Goal: Information Seeking & Learning: Learn about a topic

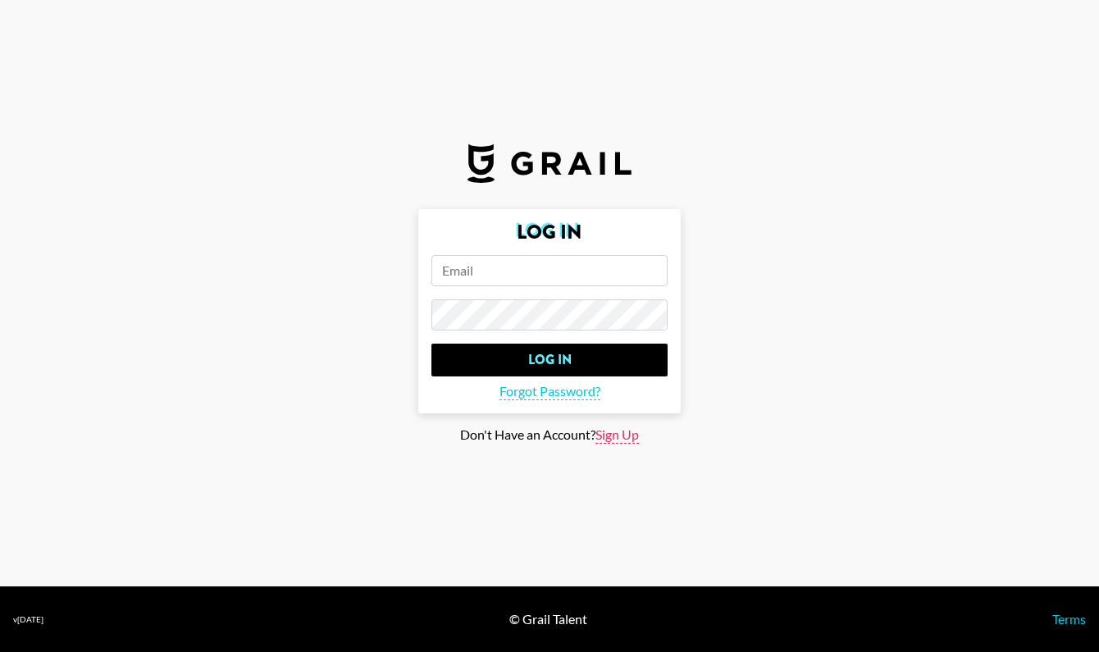
click at [614, 438] on span "Sign Up" at bounding box center [617, 435] width 43 height 17
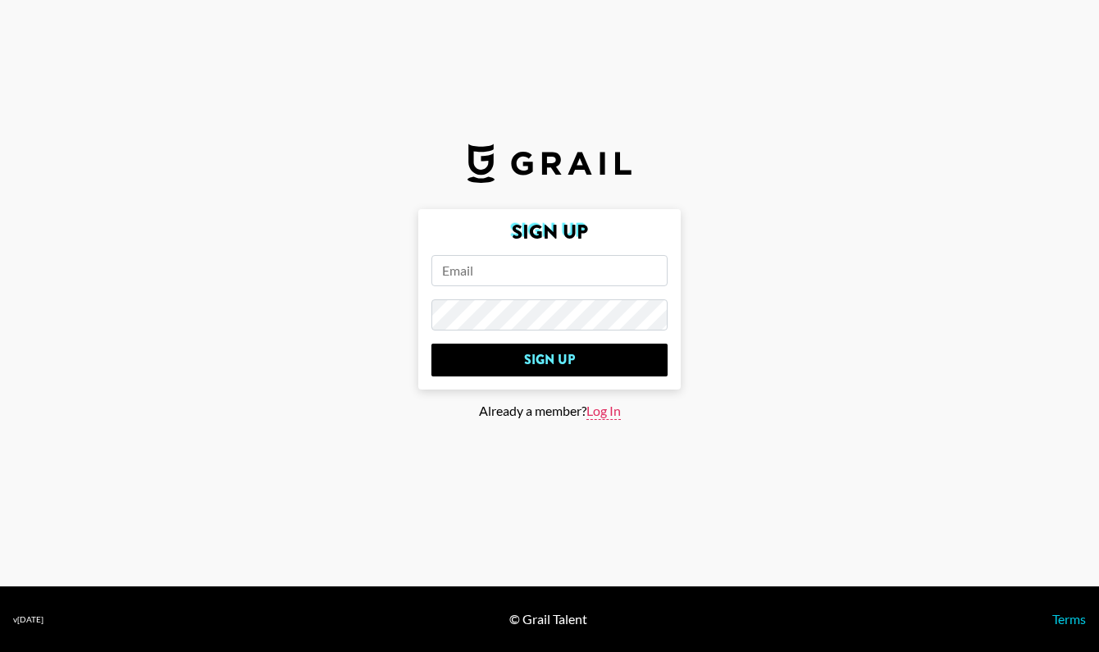
click at [598, 414] on span "Log In" at bounding box center [604, 411] width 34 height 17
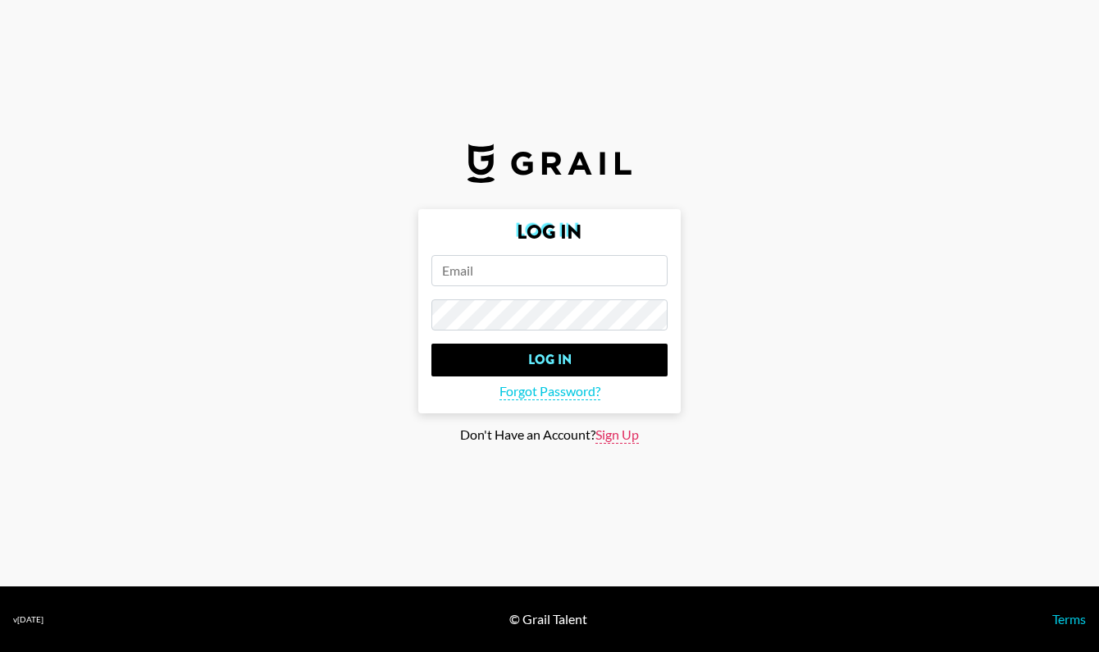
click at [613, 432] on span "Sign Up" at bounding box center [617, 435] width 43 height 17
type input "Sign Up"
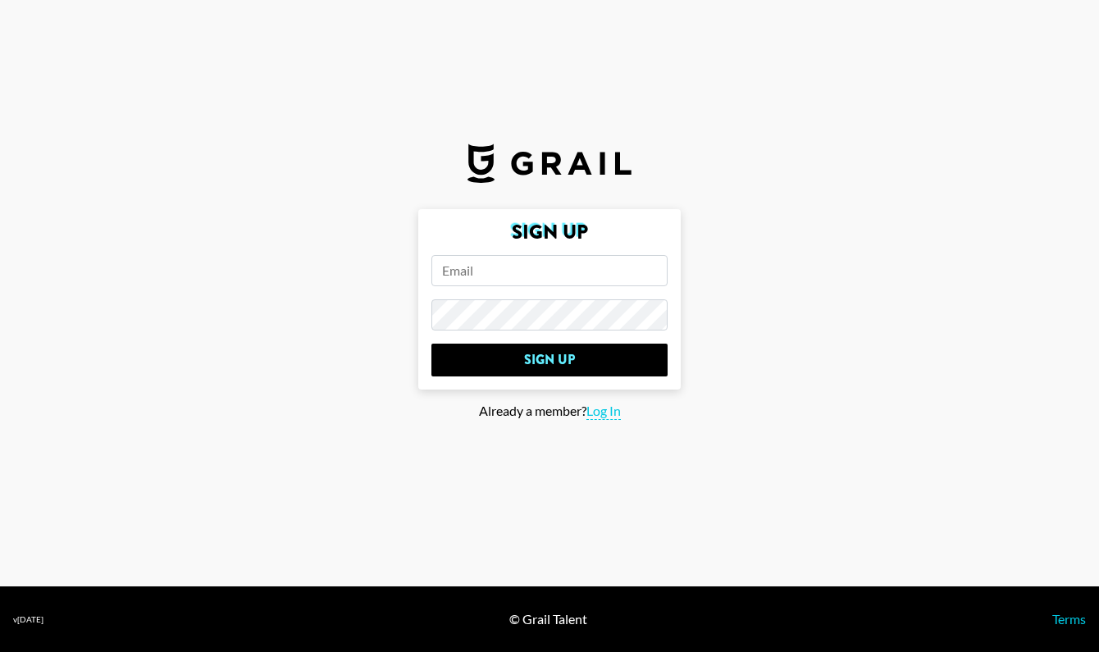
click at [523, 278] on input "email" at bounding box center [550, 270] width 236 height 31
type input "[PERSON_NAME][EMAIL_ADDRESS][DOMAIN_NAME]"
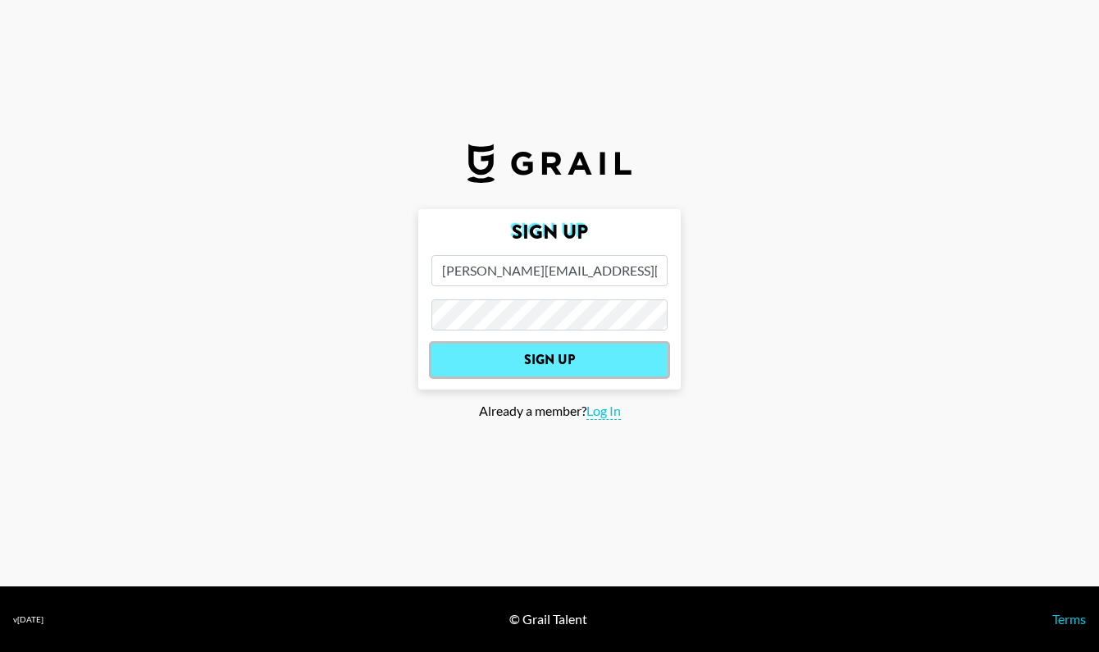
click at [604, 360] on input "Sign Up" at bounding box center [550, 360] width 236 height 33
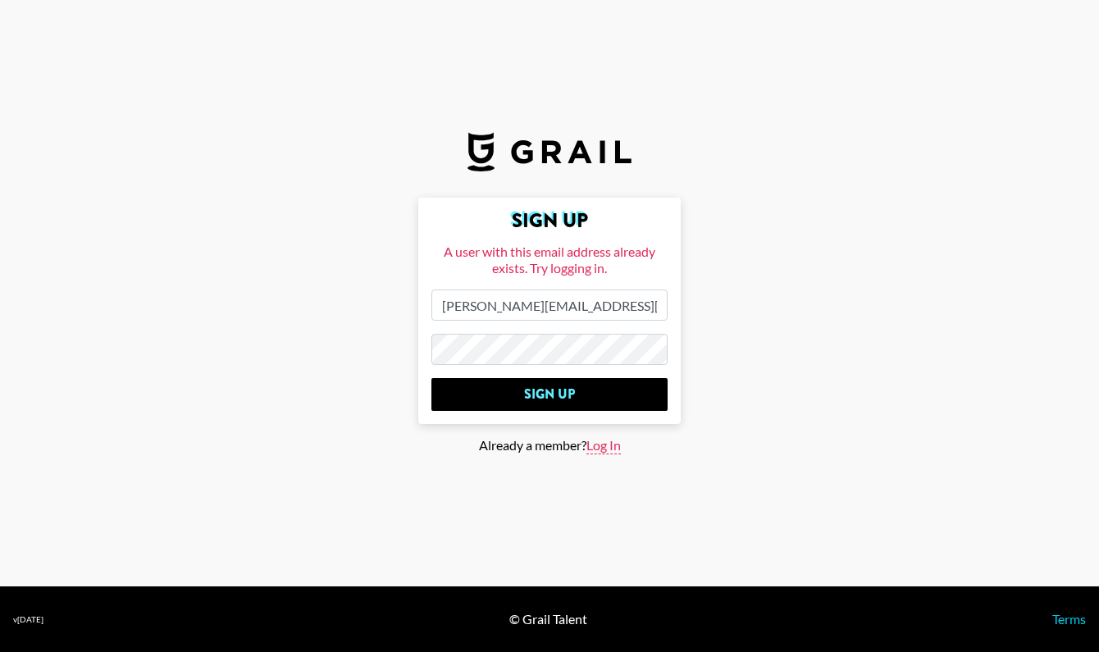
click at [607, 444] on span "Log In" at bounding box center [604, 445] width 34 height 17
type input "Log In"
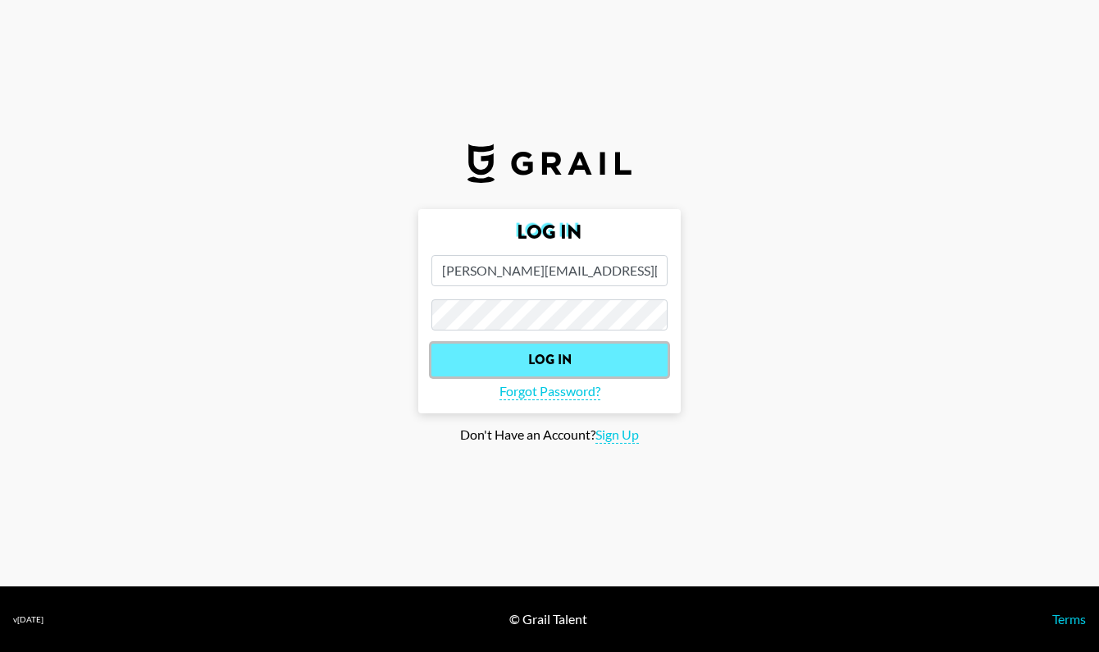
click at [559, 354] on input "Log In" at bounding box center [550, 360] width 236 height 33
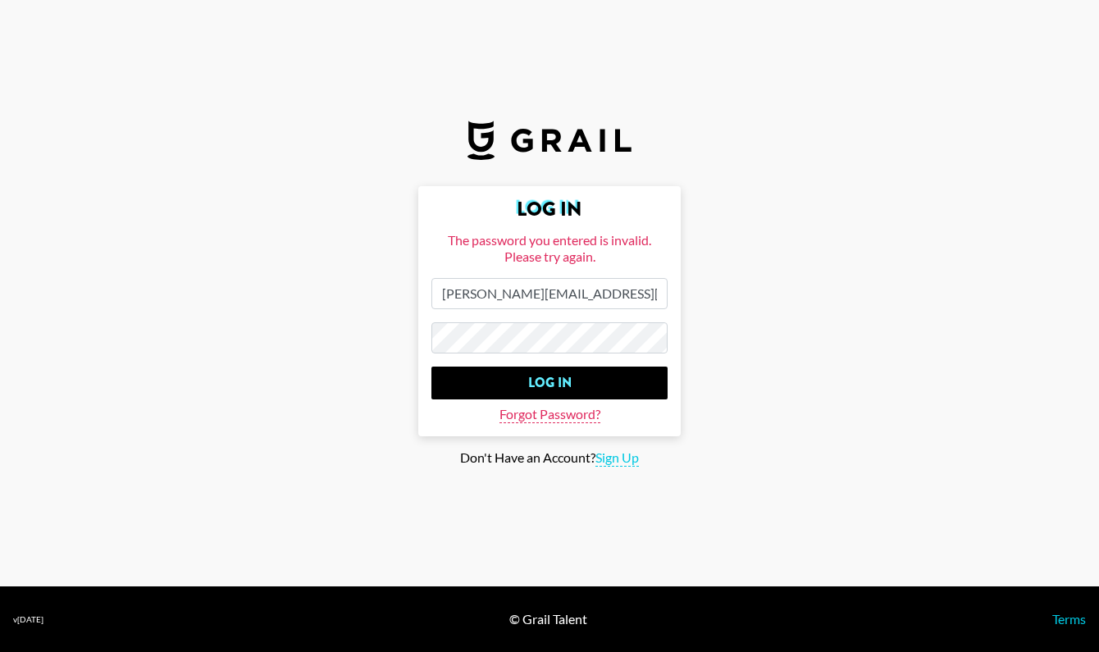
click at [573, 410] on span "Forgot Password?" at bounding box center [550, 414] width 101 height 17
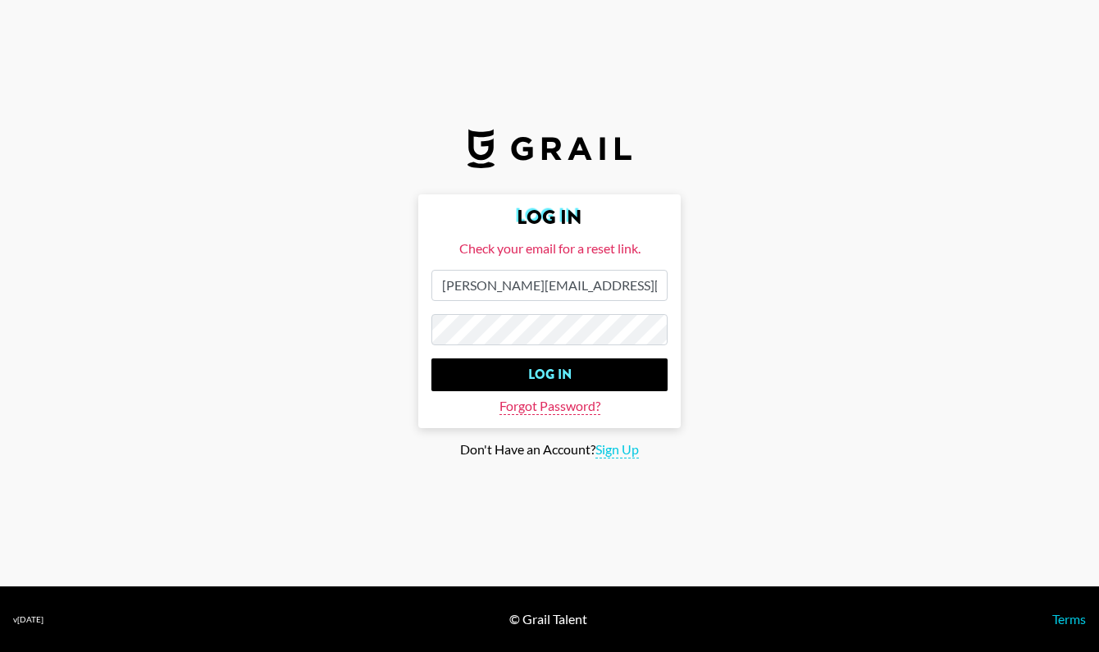
click at [567, 410] on span "Forgot Password?" at bounding box center [550, 406] width 101 height 17
click at [342, 326] on main "Log In Check your email for a reset link. Luke@ytkmedia.com Log In Forgot Passw…" at bounding box center [549, 326] width 1073 height 264
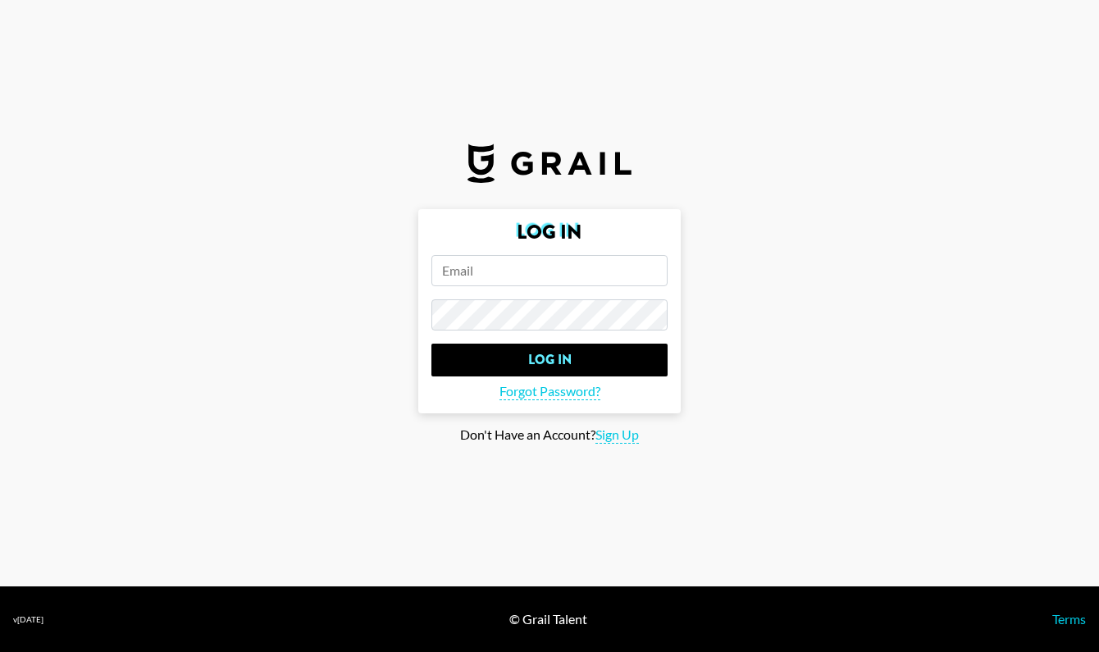
click at [583, 288] on form "Log In Log In Forgot Password?" at bounding box center [549, 311] width 263 height 204
click at [537, 256] on input "email" at bounding box center [550, 270] width 236 height 31
type input "[EMAIL_ADDRESS][DOMAIN_NAME]"
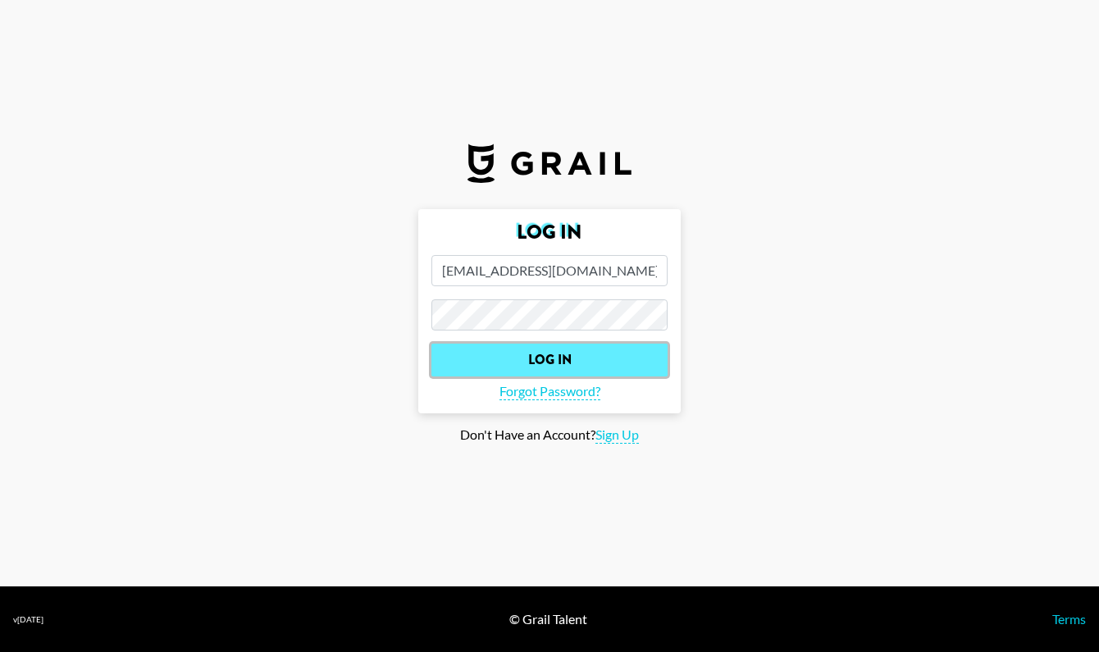
click at [597, 364] on input "Log In" at bounding box center [550, 360] width 236 height 33
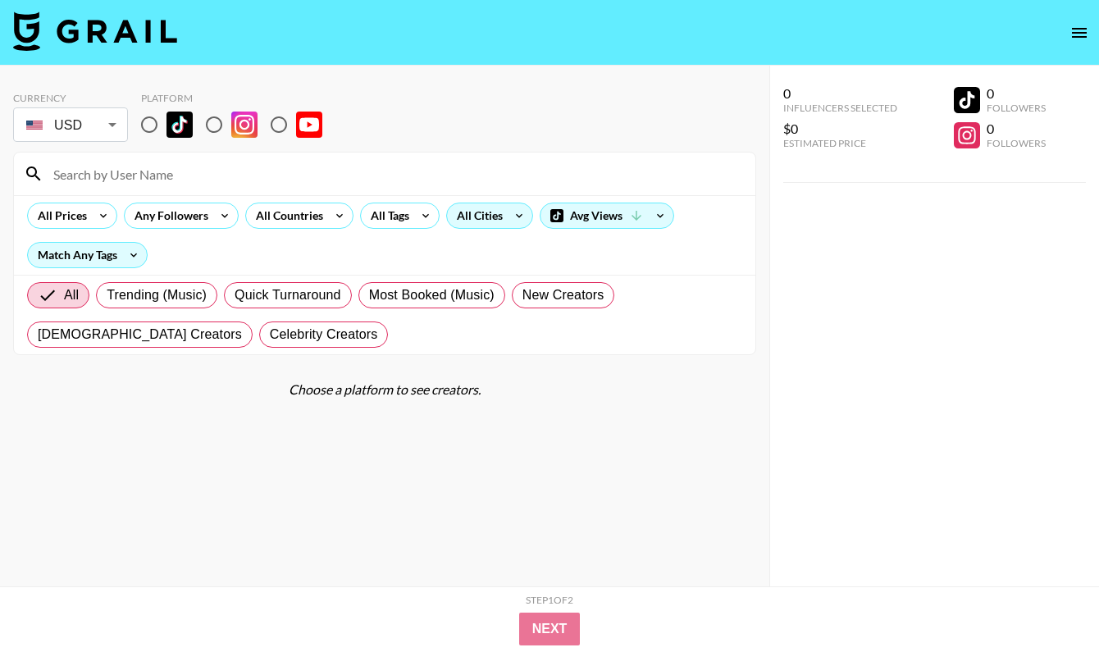
click at [500, 217] on div "All Cities" at bounding box center [476, 215] width 59 height 25
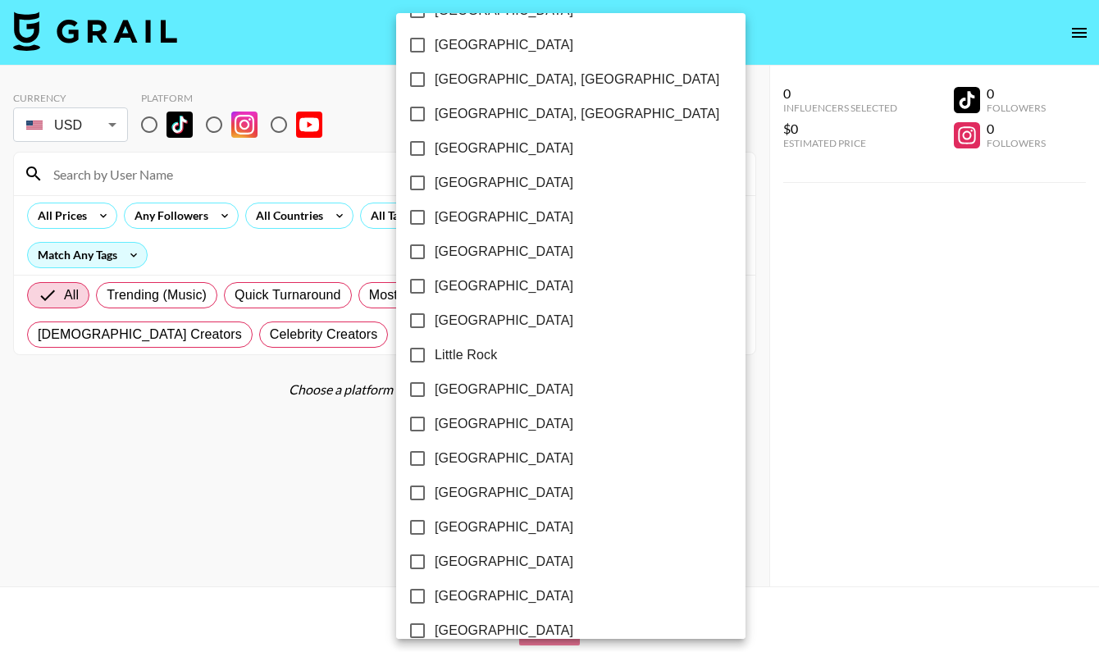
scroll to position [823, 0]
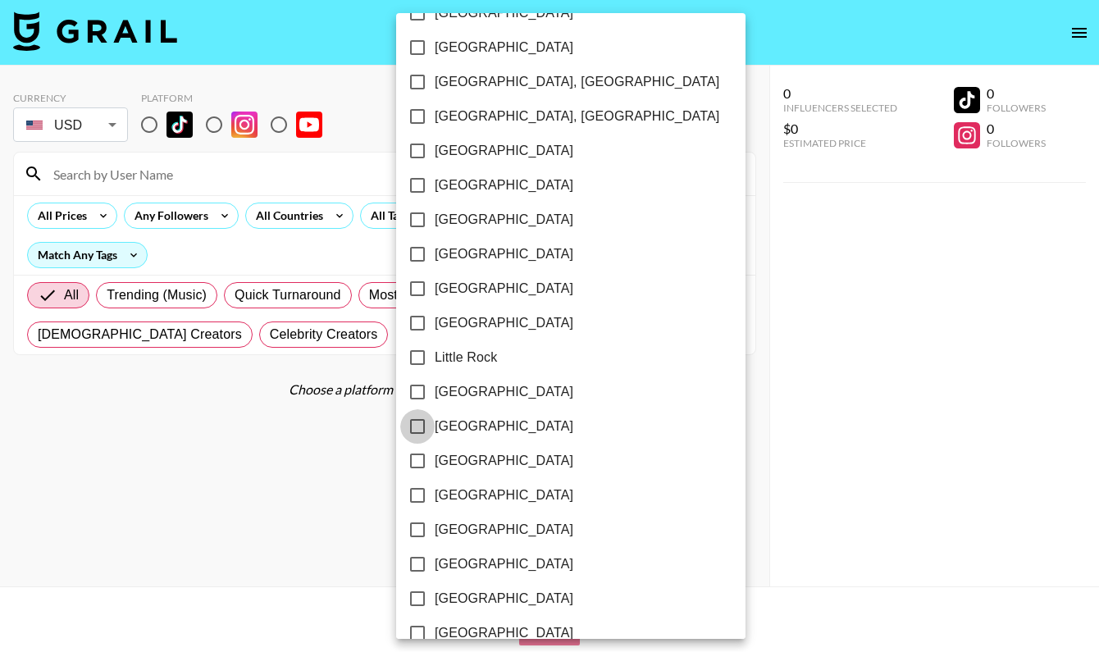
click at [419, 427] on input "[GEOGRAPHIC_DATA]" at bounding box center [417, 426] width 34 height 34
checkbox input "true"
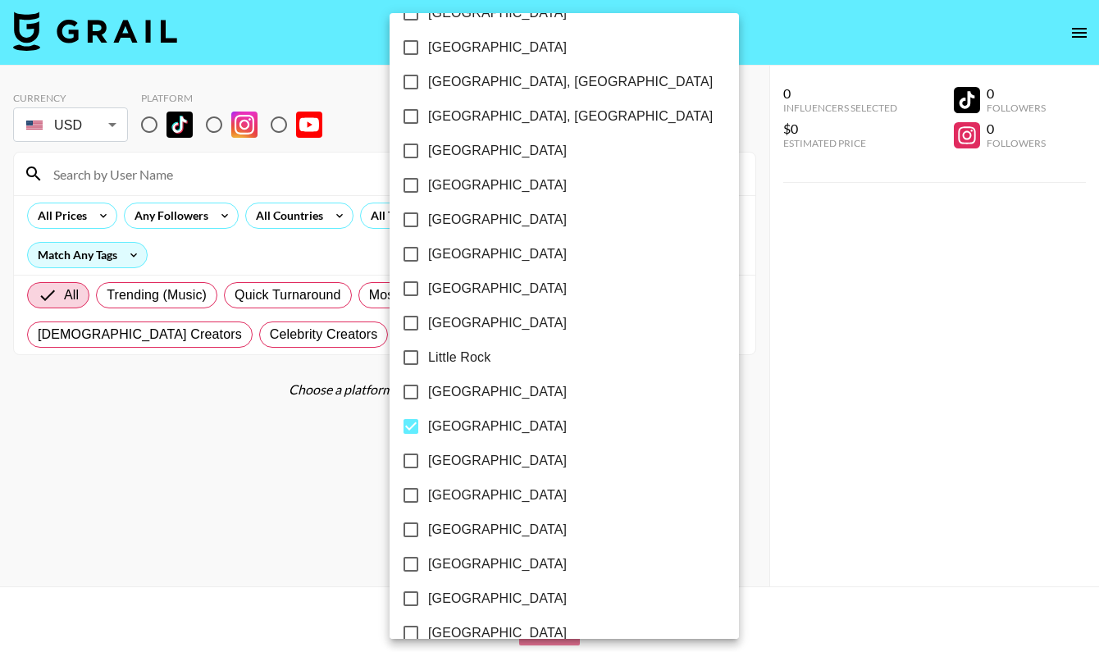
click at [617, 505] on div at bounding box center [549, 326] width 1099 height 652
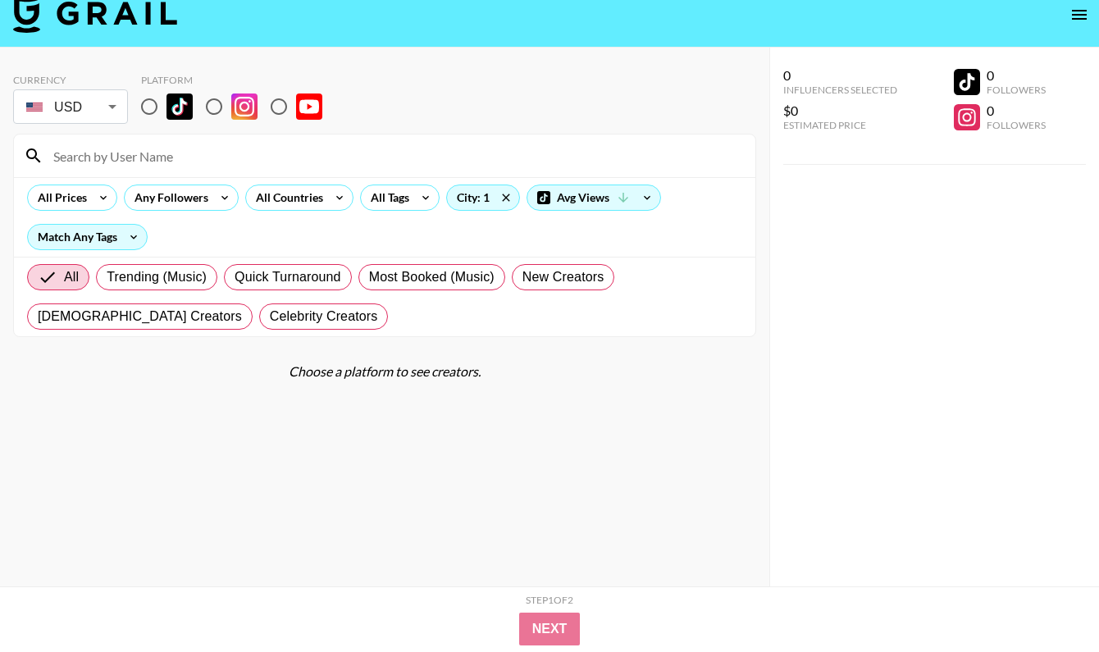
scroll to position [0, 0]
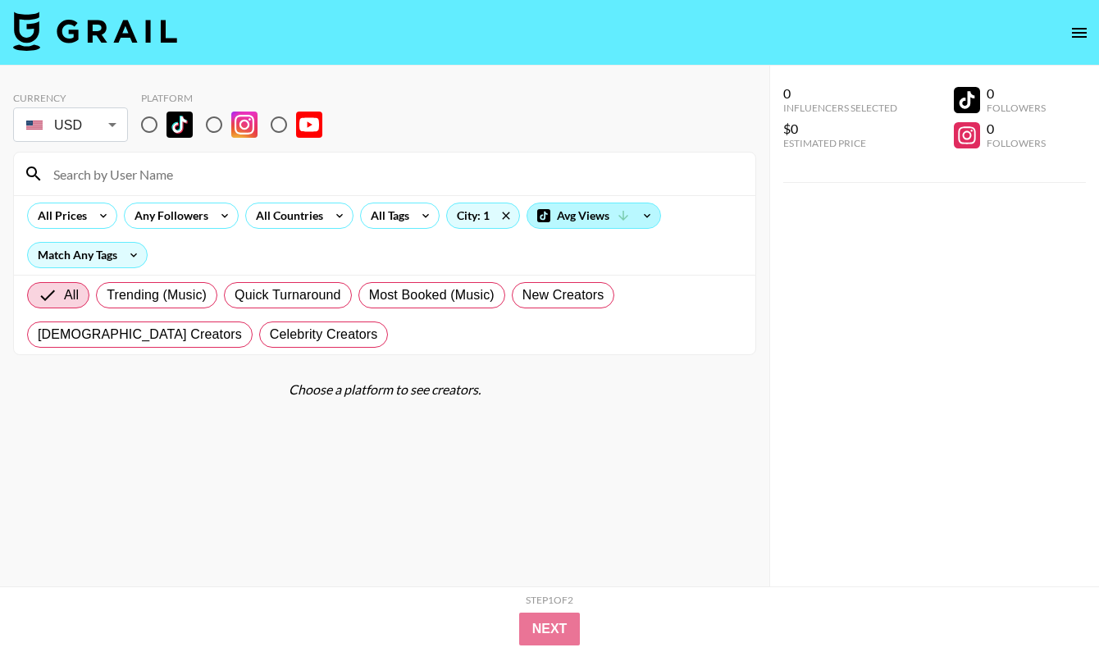
click at [611, 217] on div "Avg Views" at bounding box center [594, 215] width 133 height 25
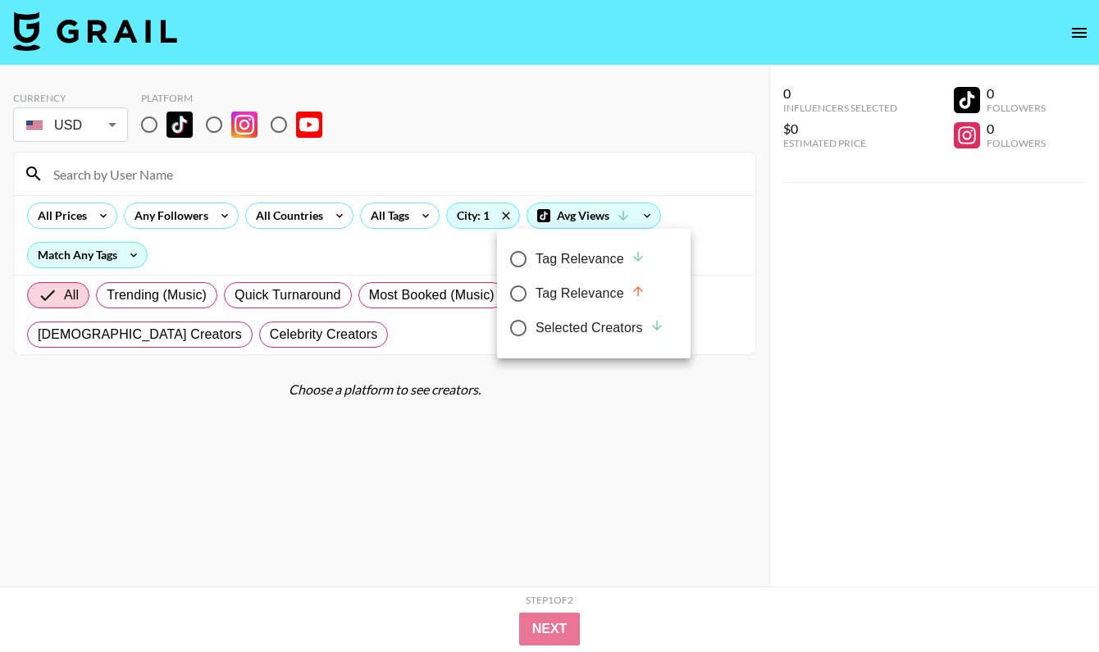
click at [692, 220] on div at bounding box center [549, 326] width 1099 height 652
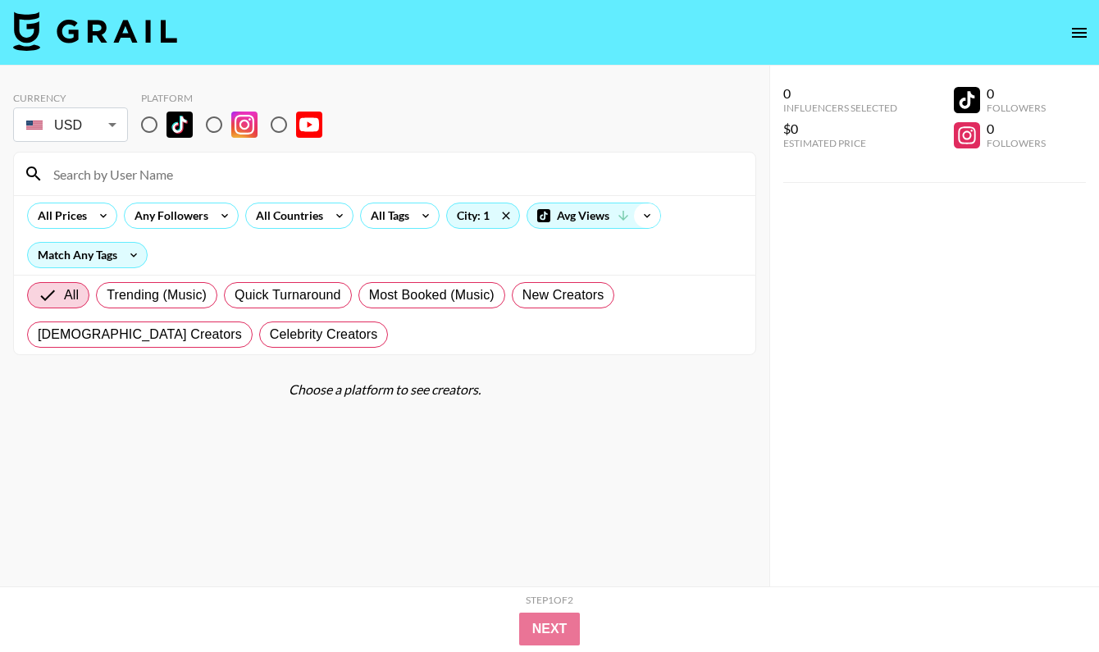
click at [634, 216] on icon at bounding box center [647, 215] width 26 height 25
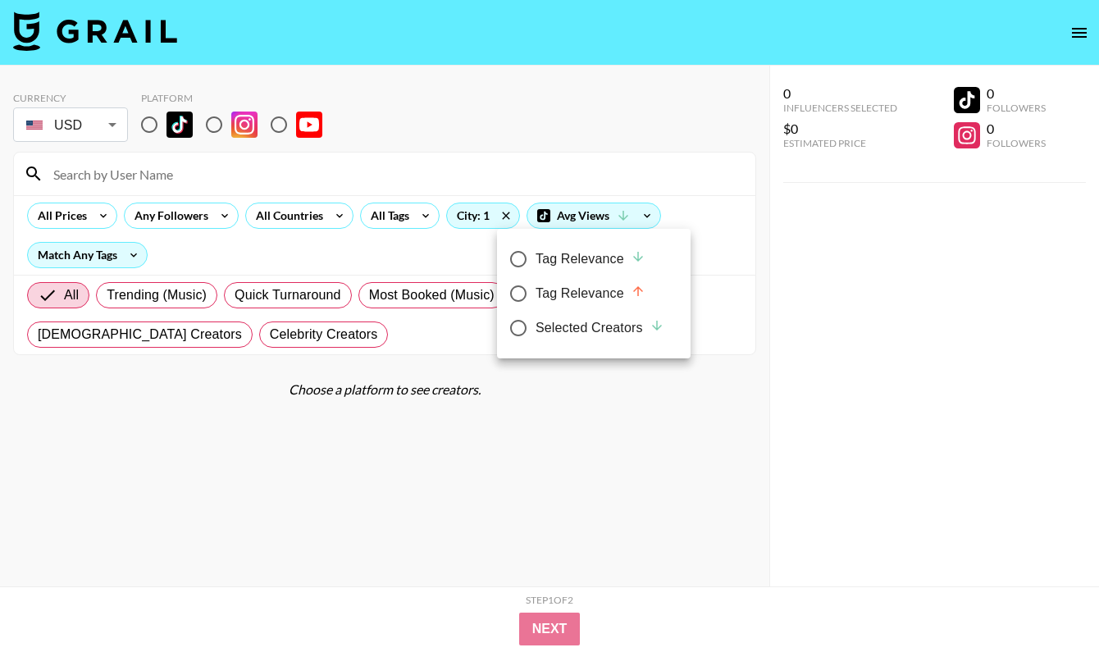
click at [395, 266] on div at bounding box center [549, 326] width 1099 height 652
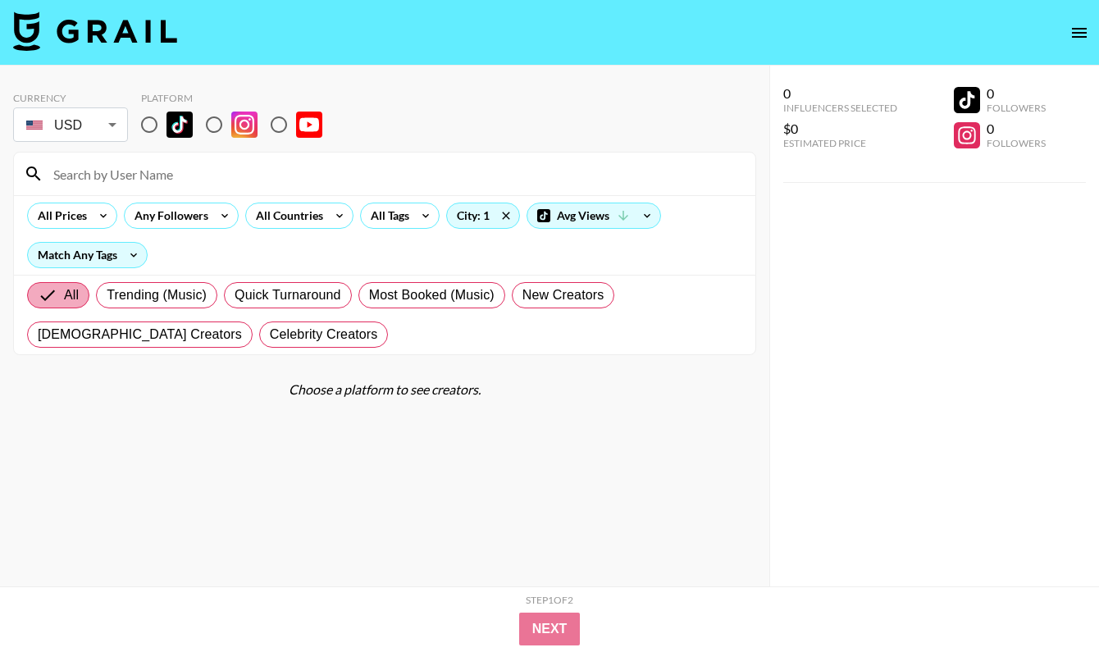
click at [42, 295] on input "All" at bounding box center [51, 296] width 26 height 20
click at [148, 121] on input "radio" at bounding box center [149, 124] width 34 height 34
radio input "true"
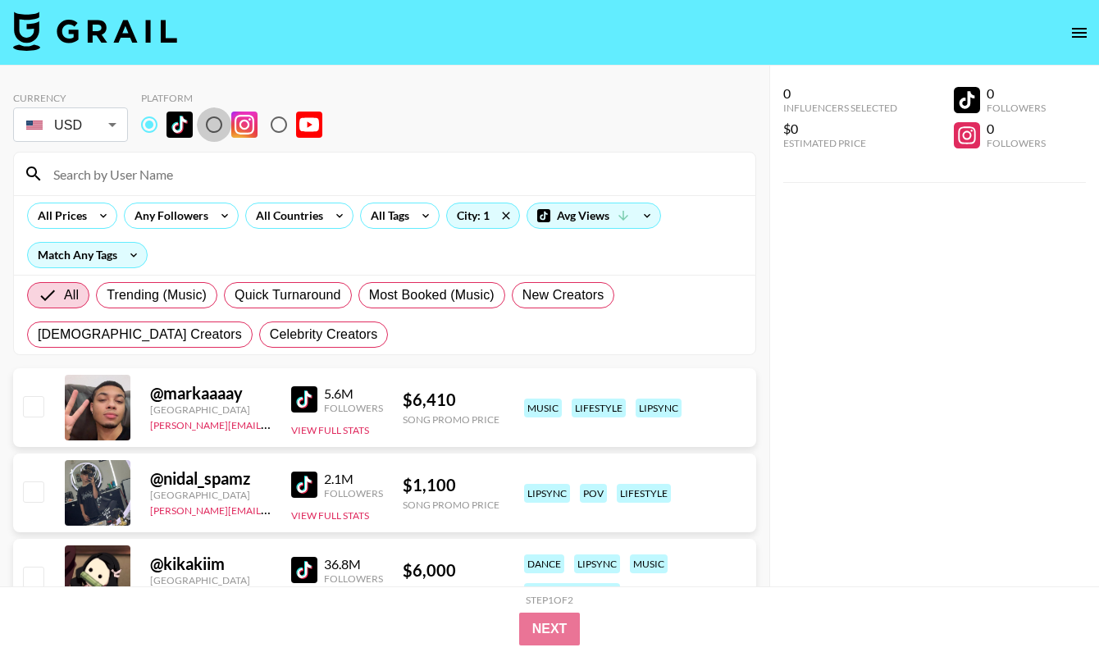
click at [216, 121] on input "radio" at bounding box center [214, 124] width 34 height 34
radio input "true"
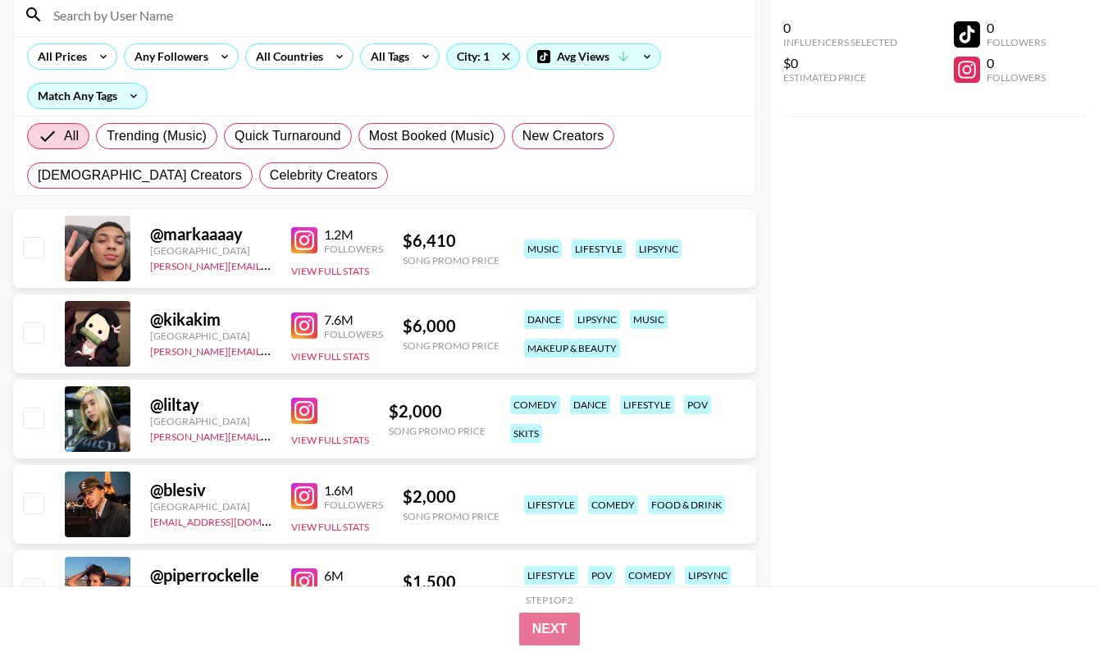
scroll to position [174, 0]
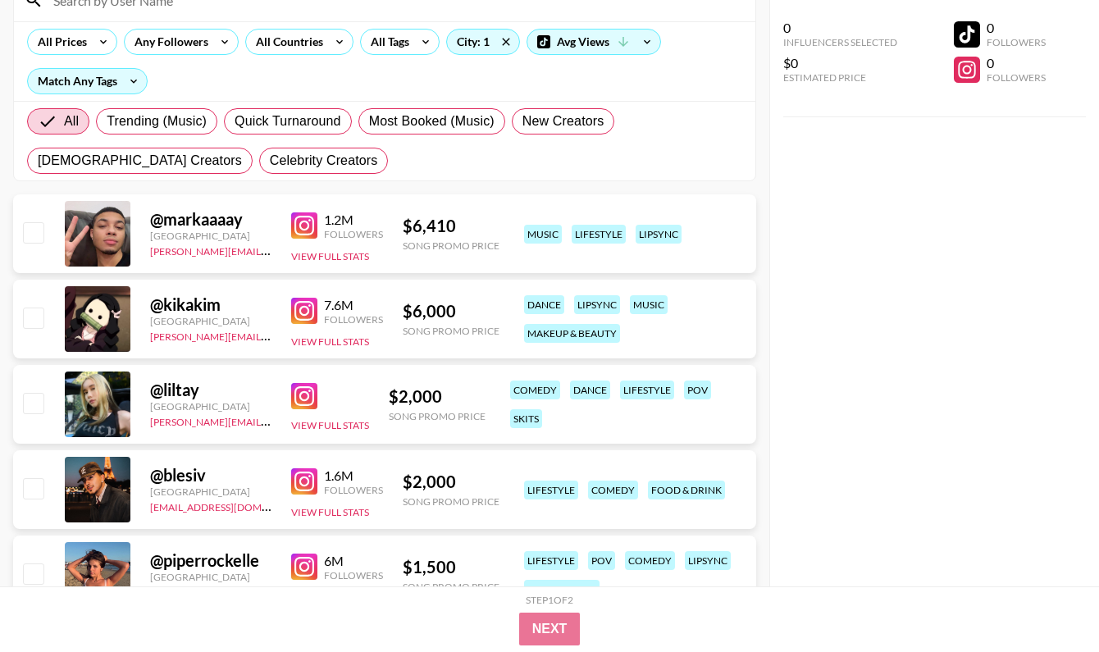
click at [303, 235] on img at bounding box center [304, 225] width 26 height 26
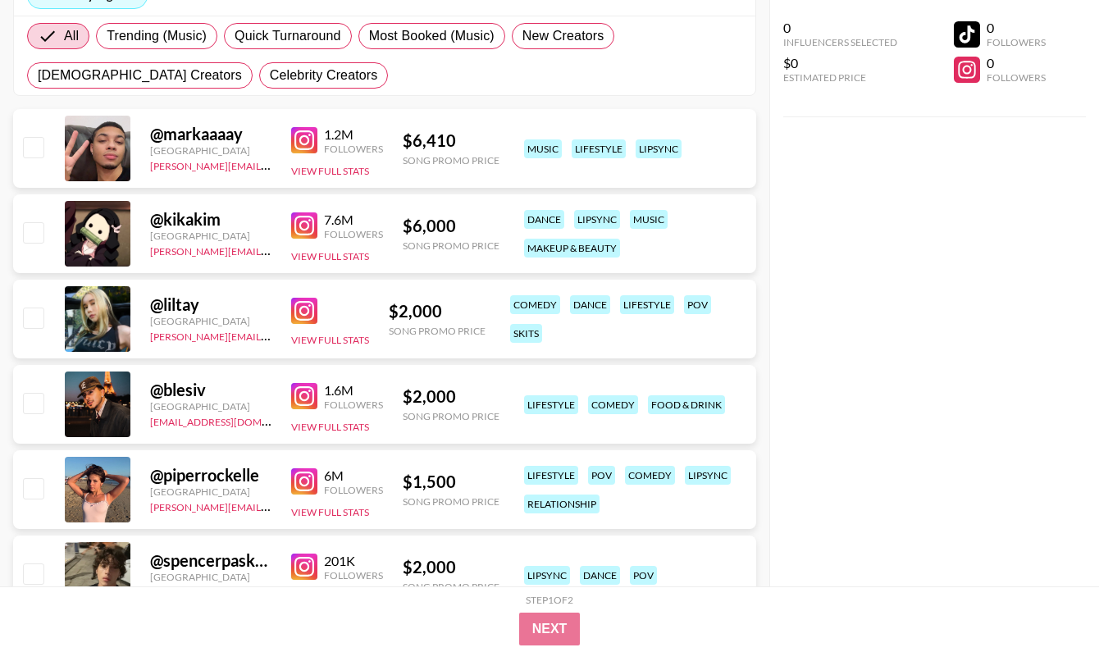
scroll to position [258, 0]
click at [306, 218] on img at bounding box center [304, 226] width 26 height 26
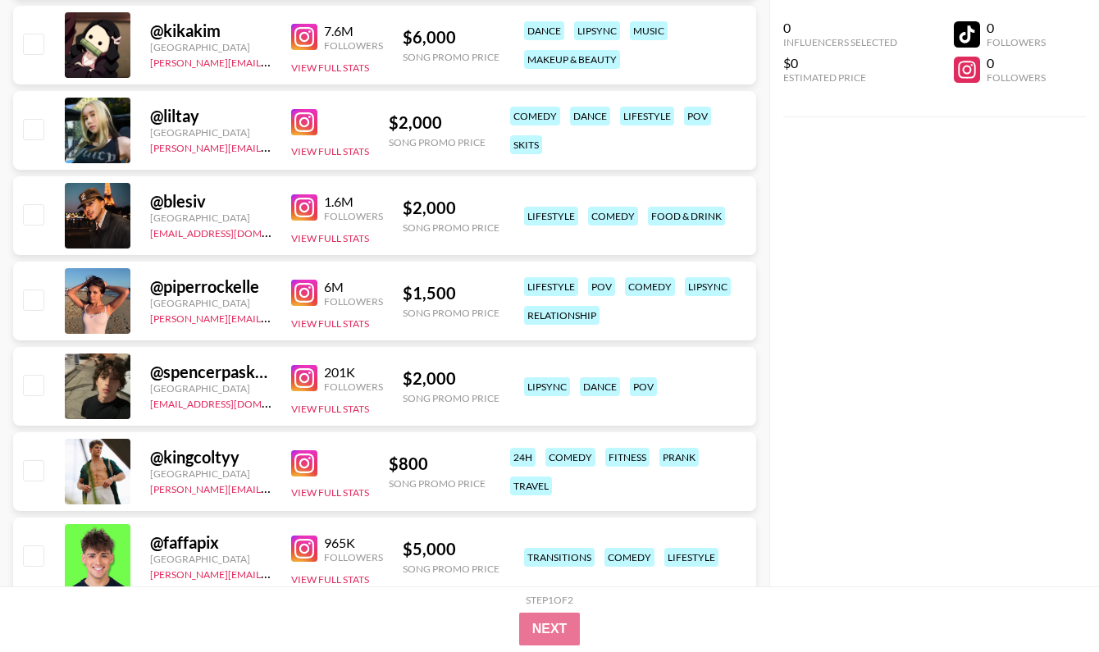
scroll to position [449, 0]
click at [298, 204] on img at bounding box center [304, 207] width 26 height 26
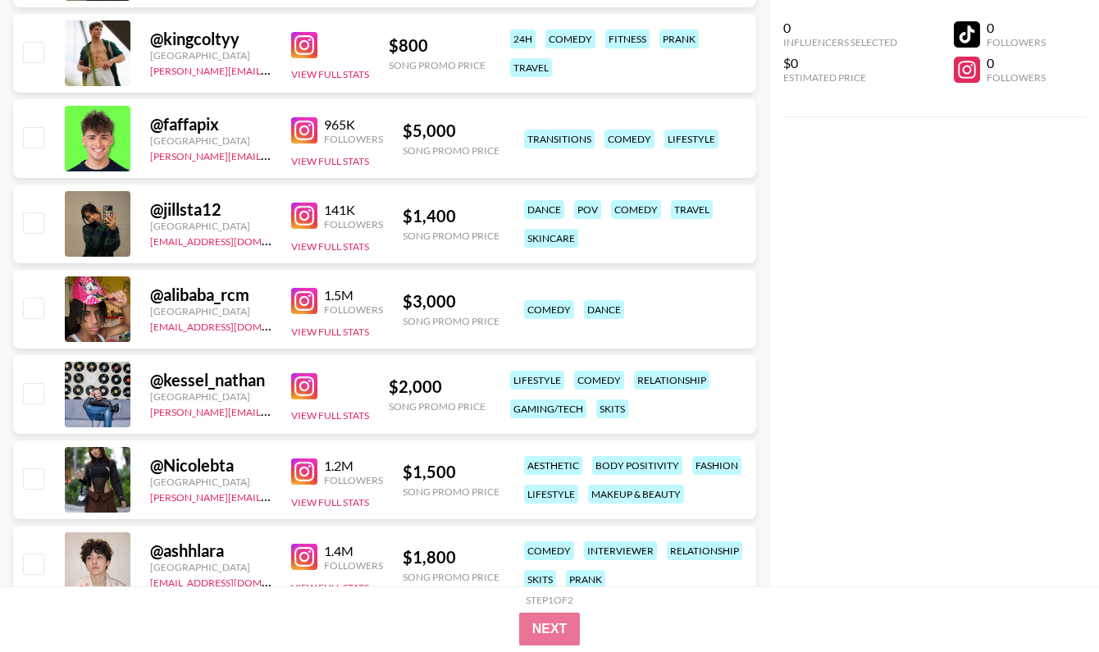
scroll to position [868, 0]
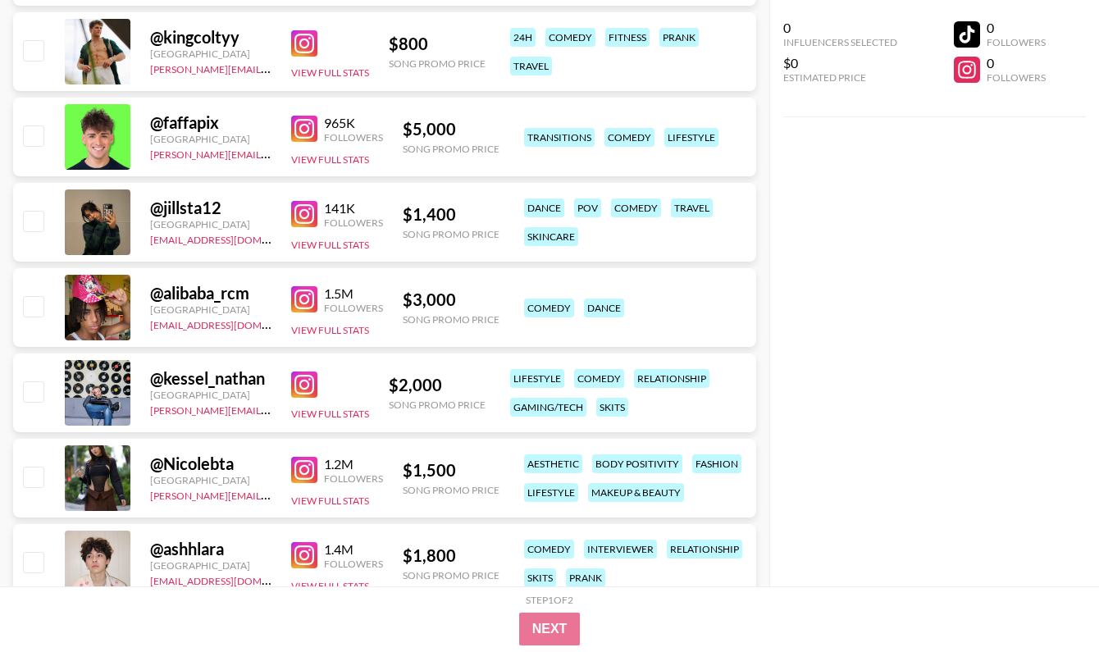
click at [296, 290] on img at bounding box center [304, 299] width 26 height 26
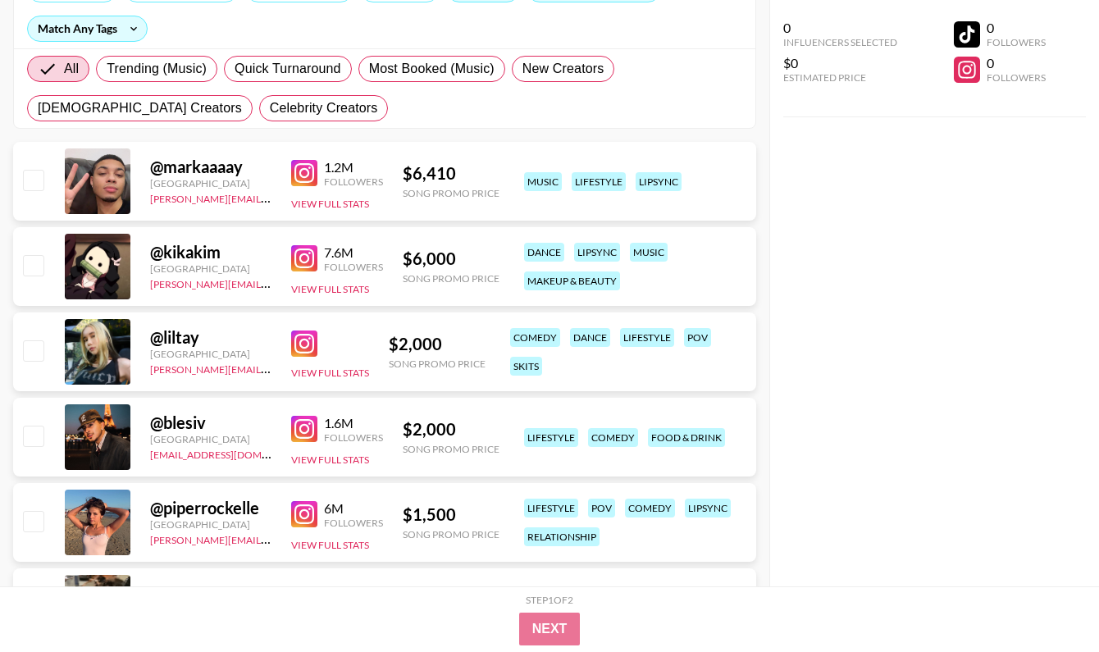
scroll to position [0, 0]
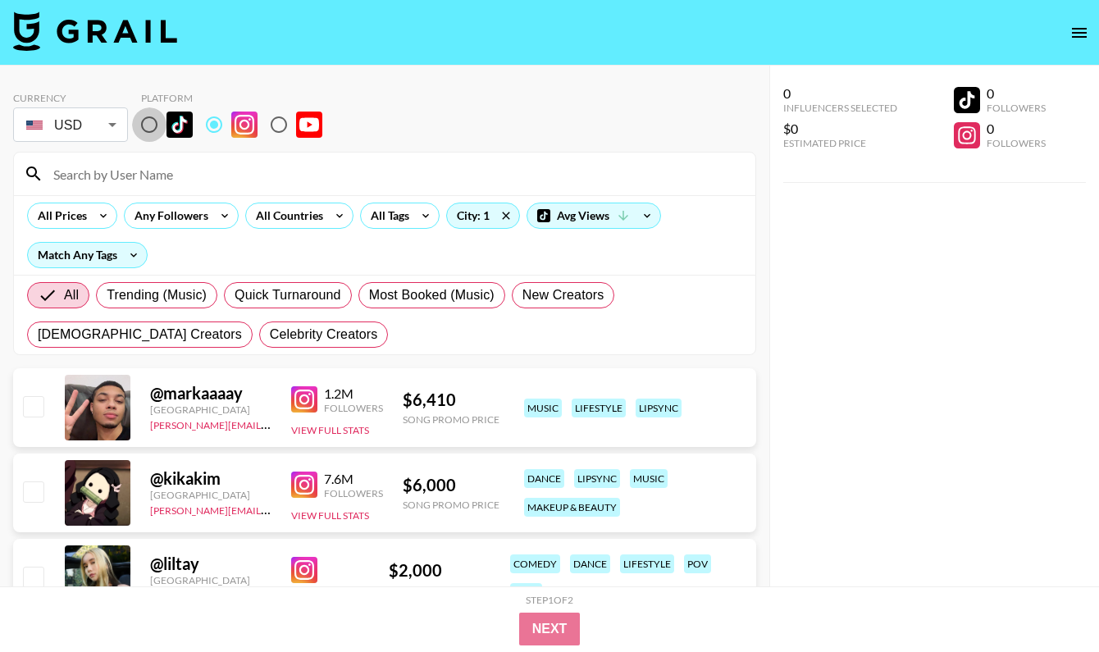
click at [150, 121] on input "radio" at bounding box center [149, 124] width 34 height 34
radio input "true"
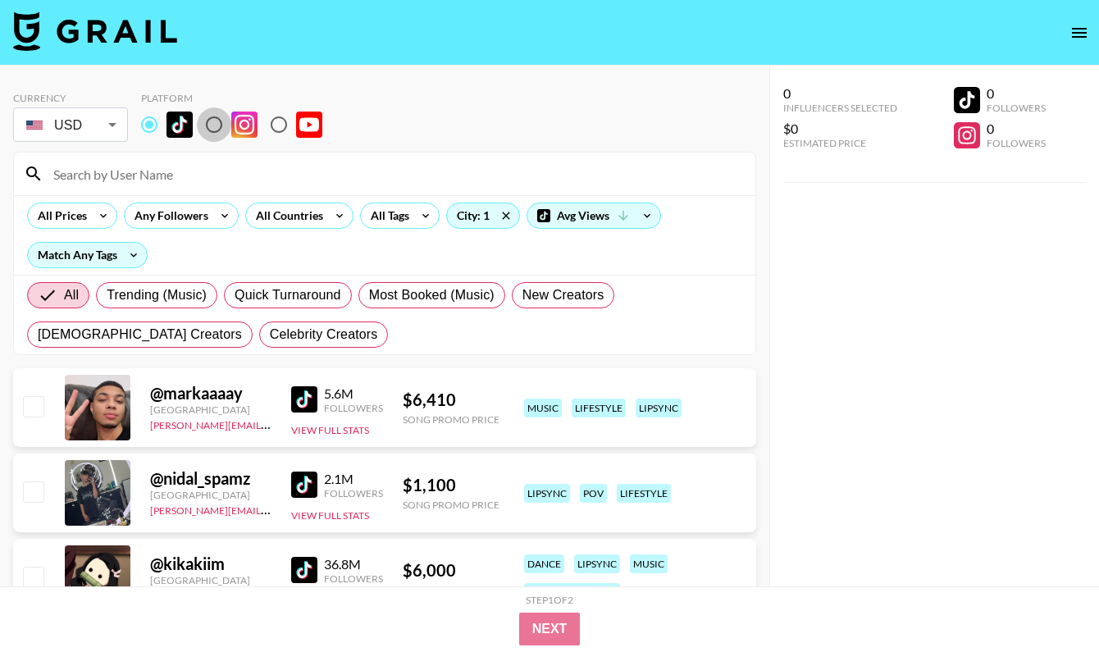
click at [214, 122] on input "radio" at bounding box center [214, 124] width 34 height 34
radio input "true"
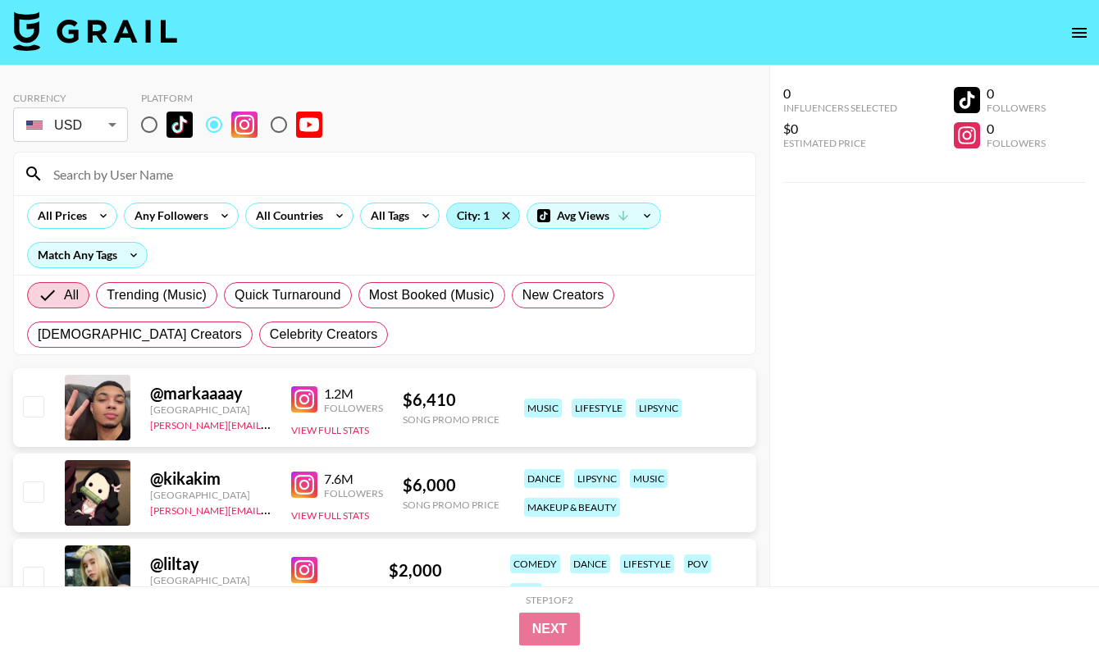
click at [467, 217] on div "City: 1" at bounding box center [483, 215] width 72 height 25
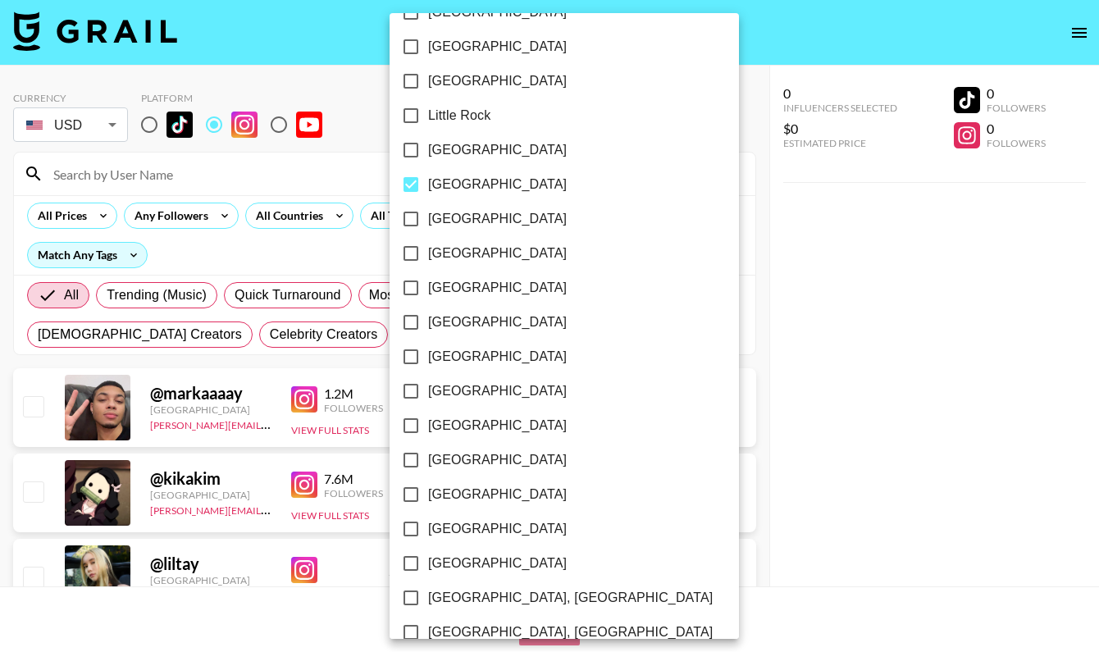
scroll to position [1063, 0]
click at [704, 285] on div at bounding box center [549, 326] width 1099 height 652
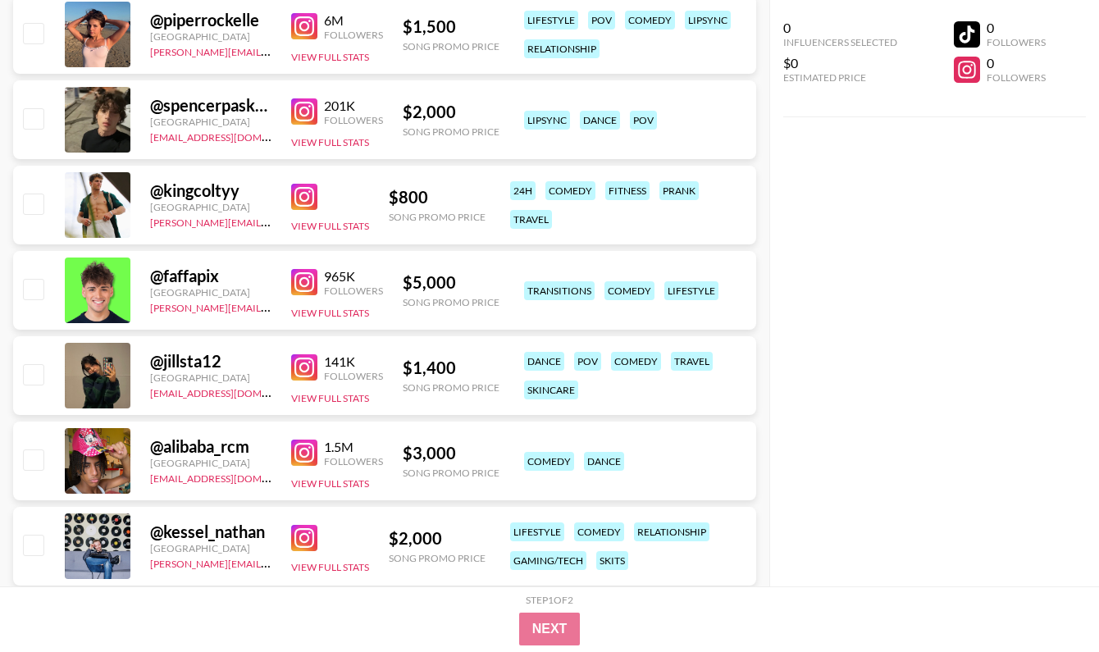
scroll to position [716, 0]
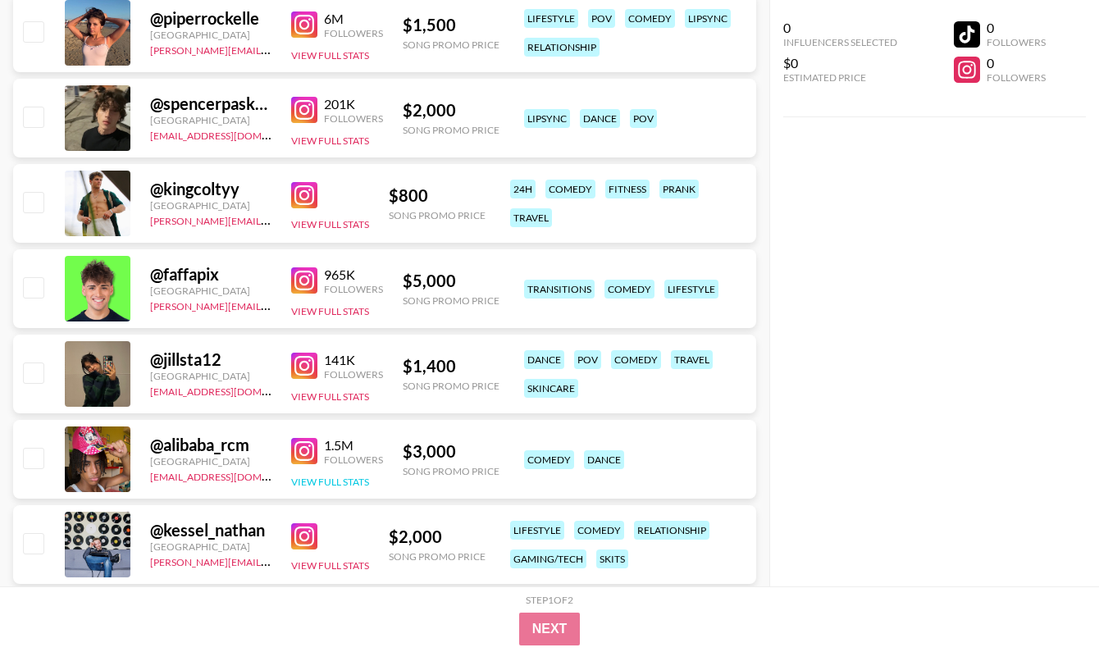
click at [339, 479] on button "View Full Stats" at bounding box center [330, 482] width 78 height 12
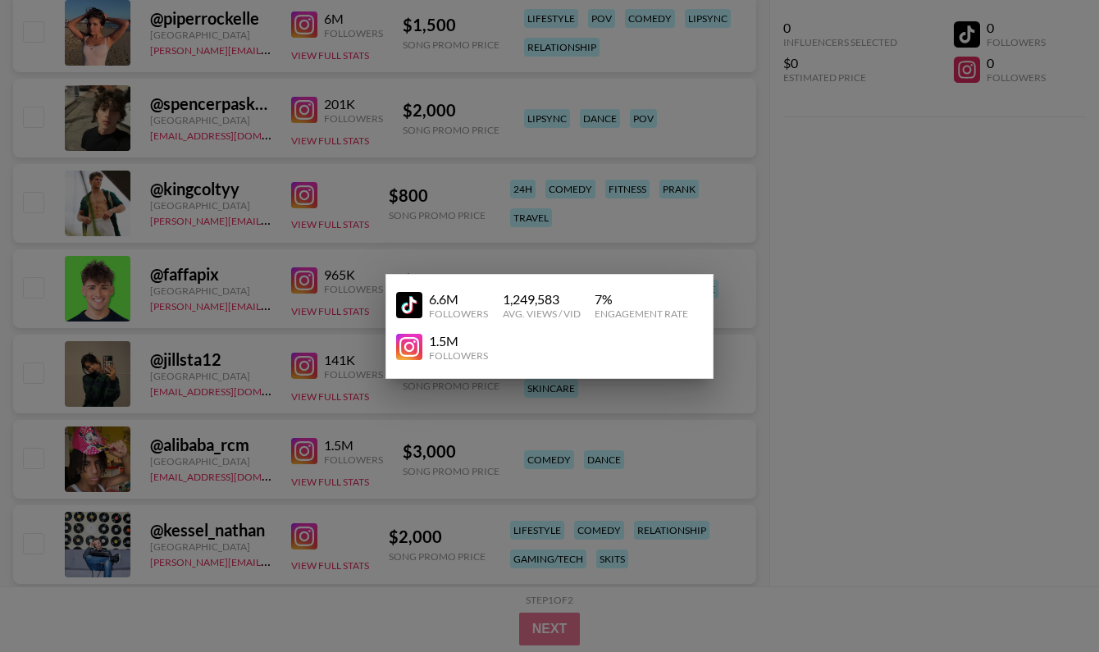
click at [670, 455] on div at bounding box center [549, 326] width 1099 height 652
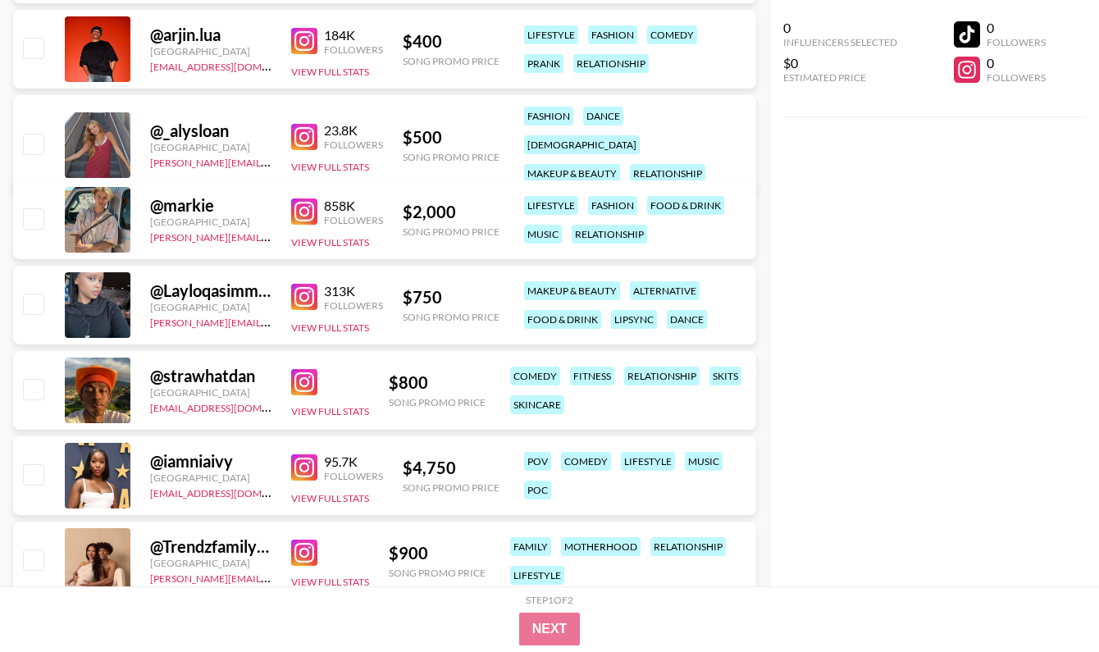
scroll to position [3111, 0]
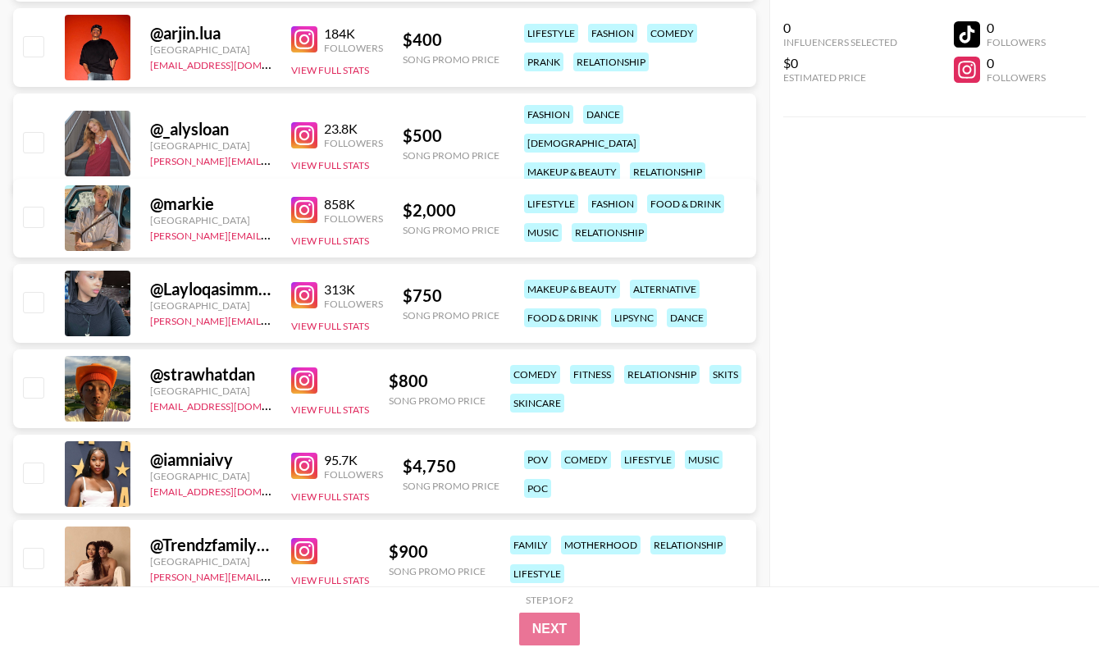
click at [304, 377] on img at bounding box center [304, 381] width 26 height 26
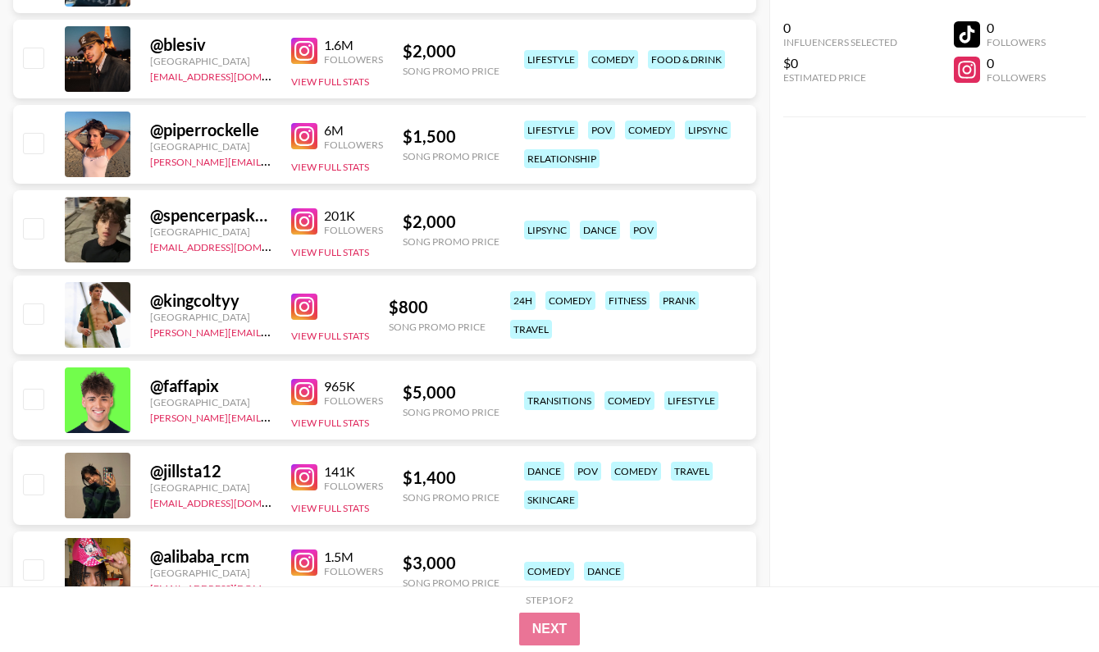
scroll to position [0, 0]
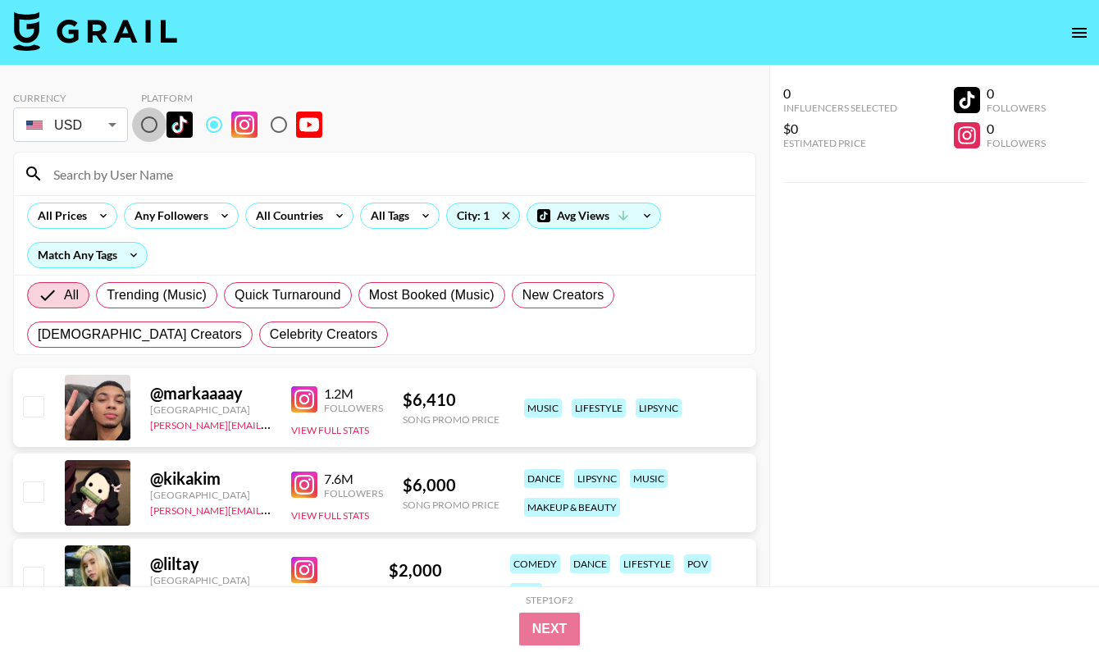
click at [161, 128] on input "radio" at bounding box center [149, 124] width 34 height 34
radio input "true"
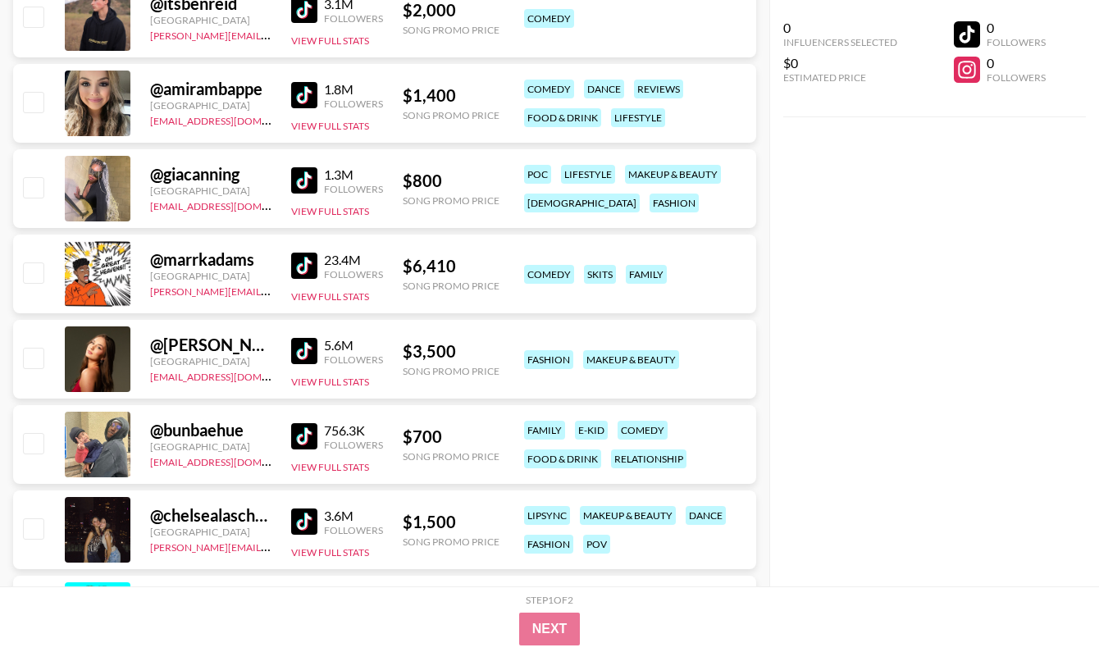
scroll to position [3121, 0]
click at [300, 177] on img at bounding box center [304, 180] width 26 height 26
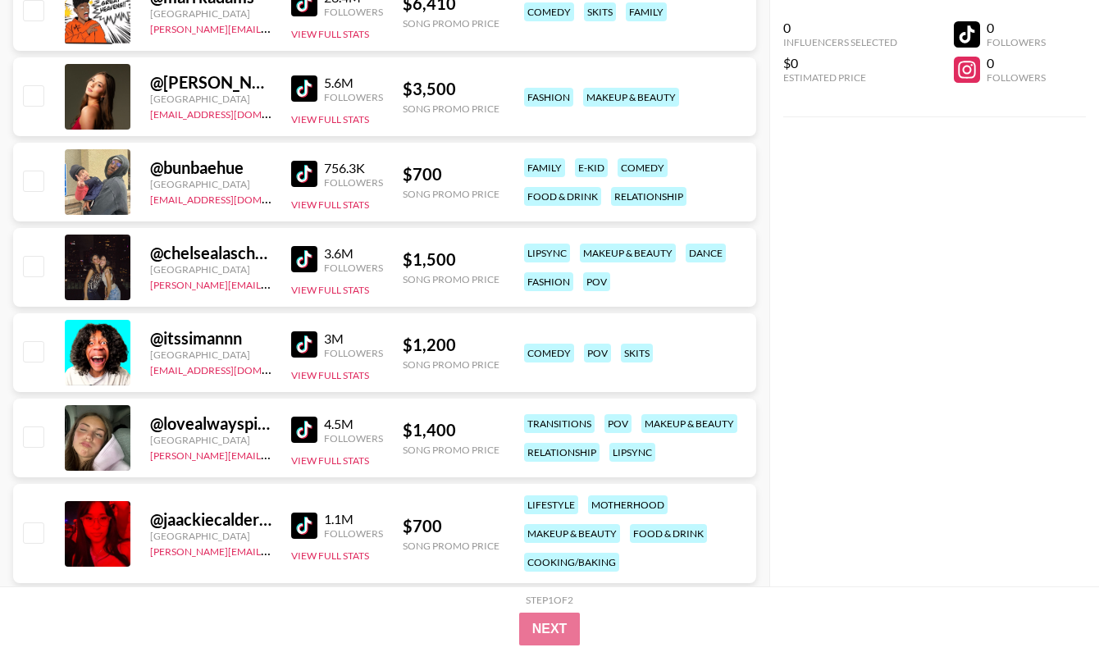
scroll to position [3409, 0]
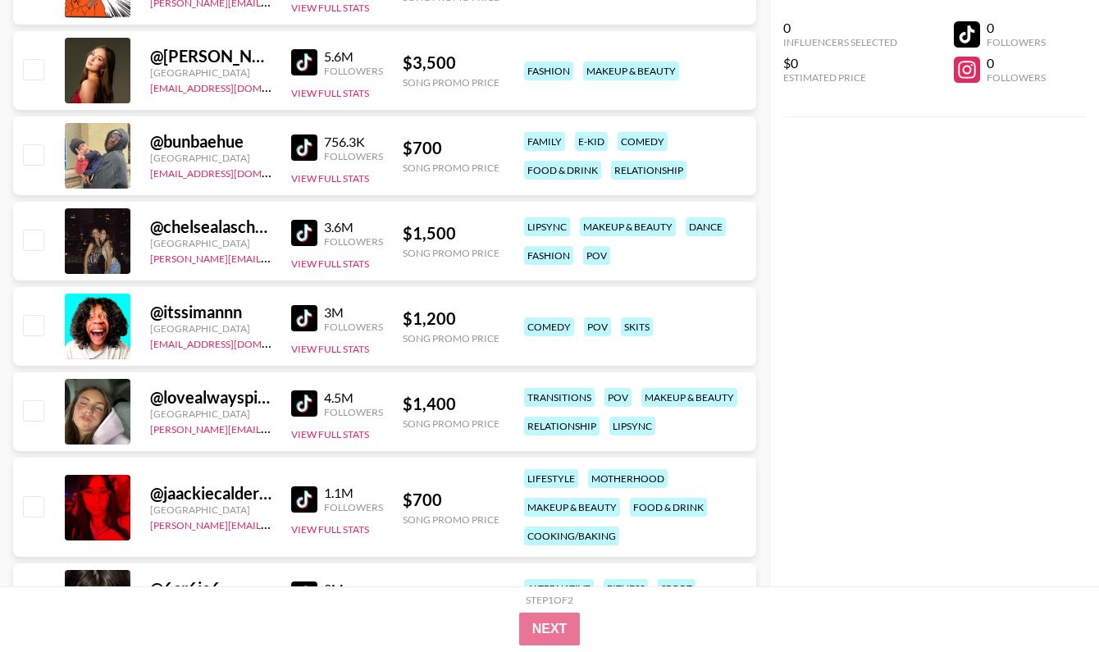
click at [304, 324] on img at bounding box center [304, 318] width 26 height 26
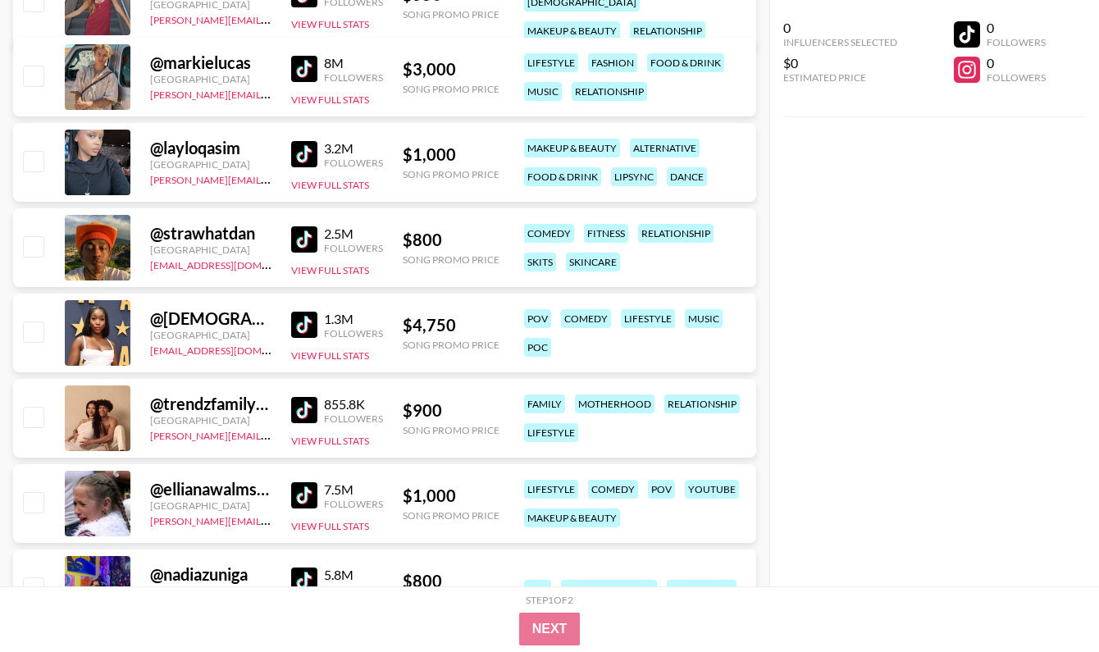
scroll to position [5237, 0]
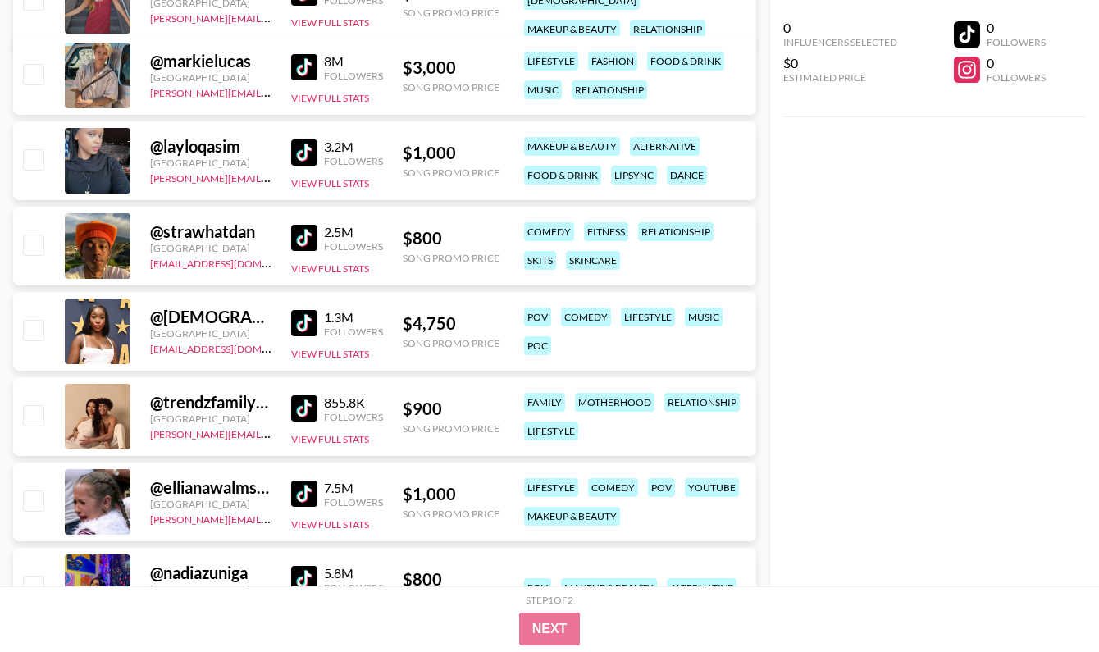
click at [300, 150] on img at bounding box center [304, 152] width 26 height 26
click at [306, 397] on img at bounding box center [304, 408] width 26 height 26
click at [305, 322] on img at bounding box center [304, 323] width 26 height 26
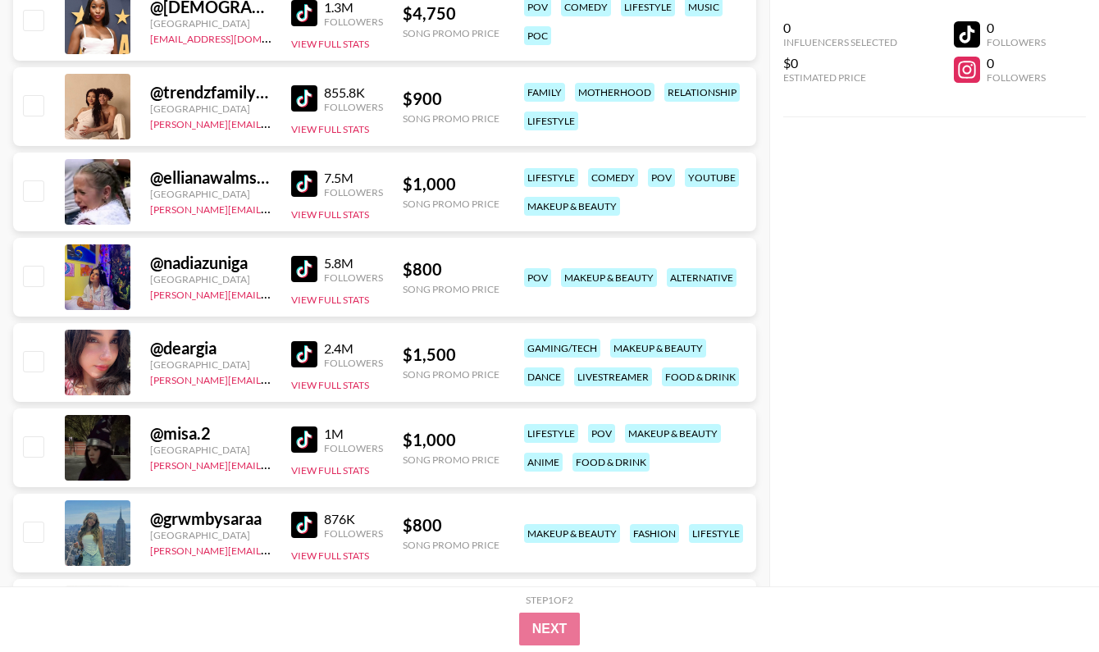
scroll to position [5591, 0]
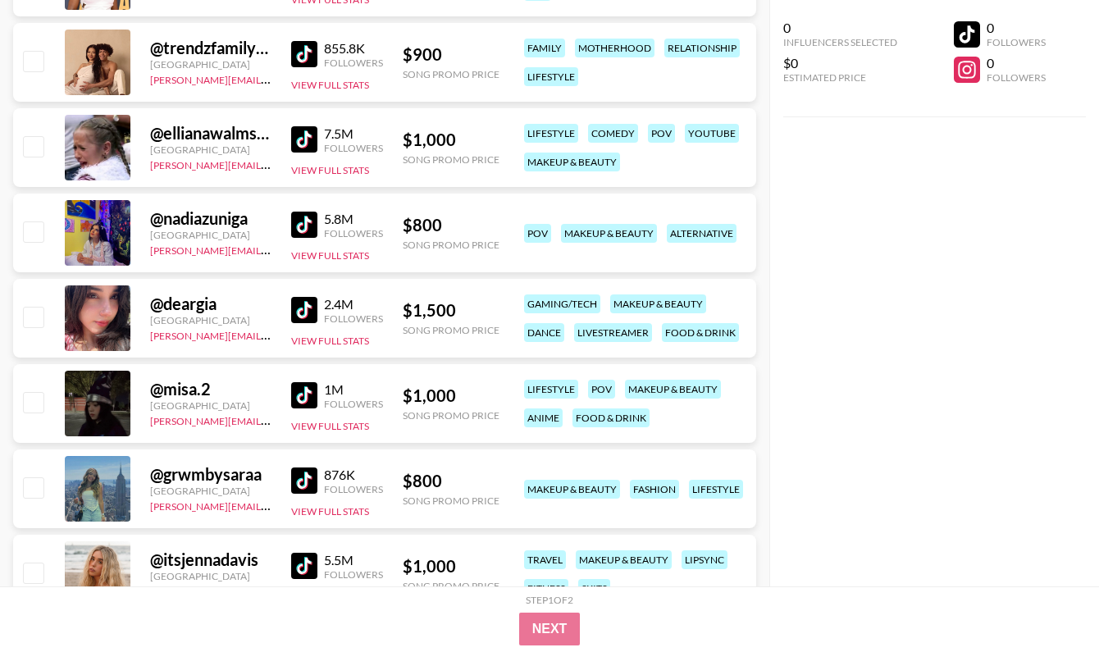
click at [302, 311] on img at bounding box center [304, 310] width 26 height 26
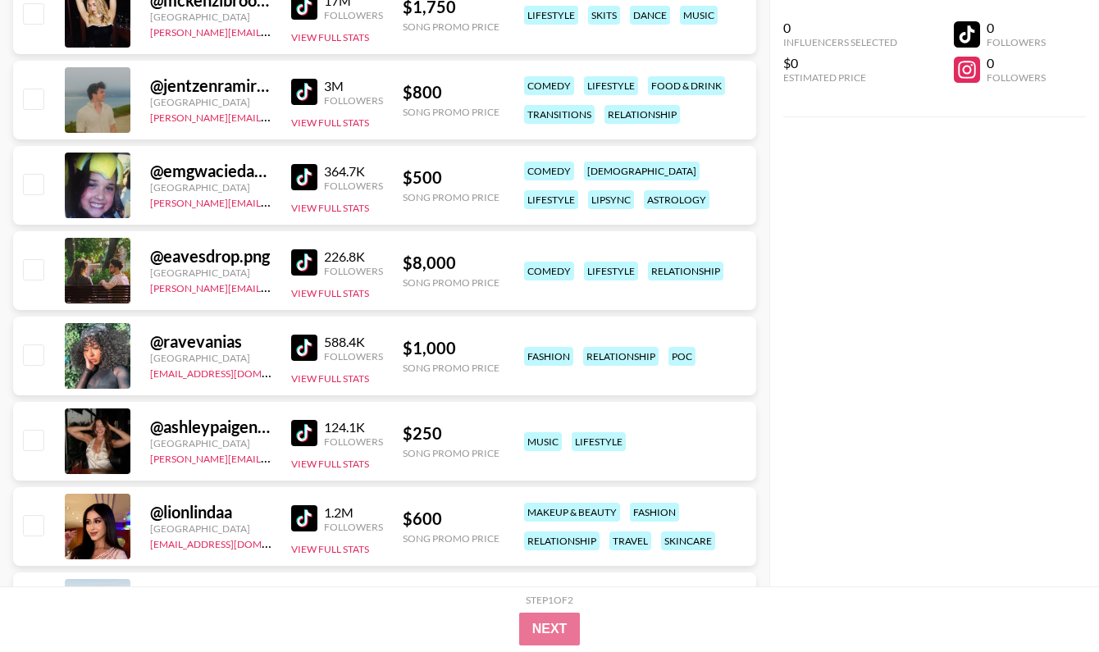
scroll to position [6408, 0]
click at [298, 348] on img at bounding box center [304, 347] width 26 height 26
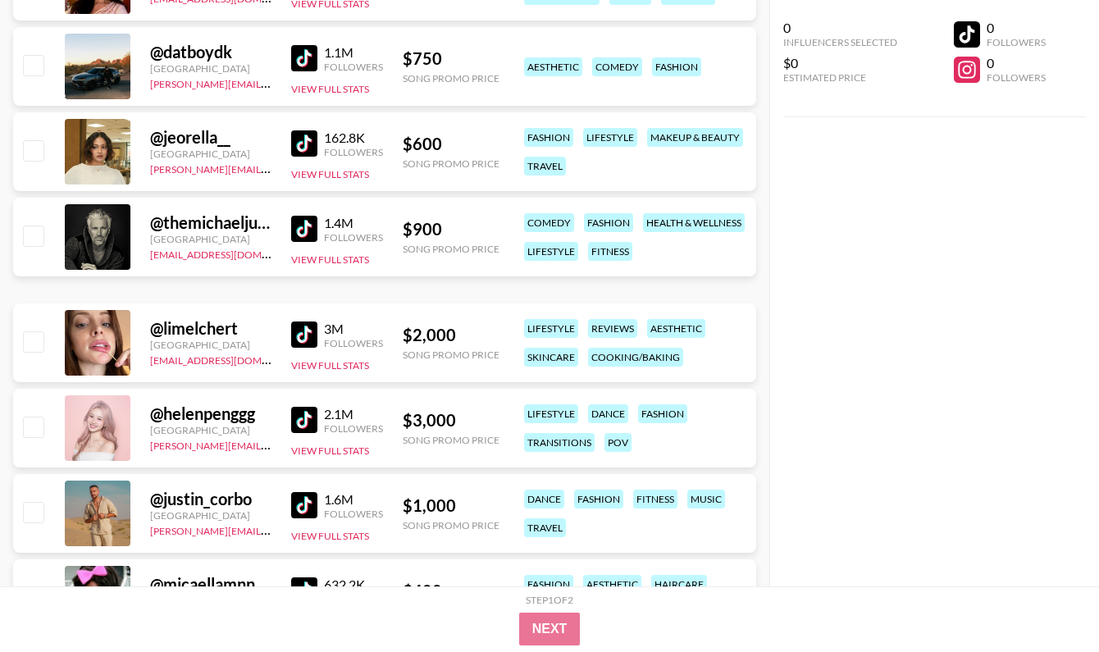
scroll to position [6950, 0]
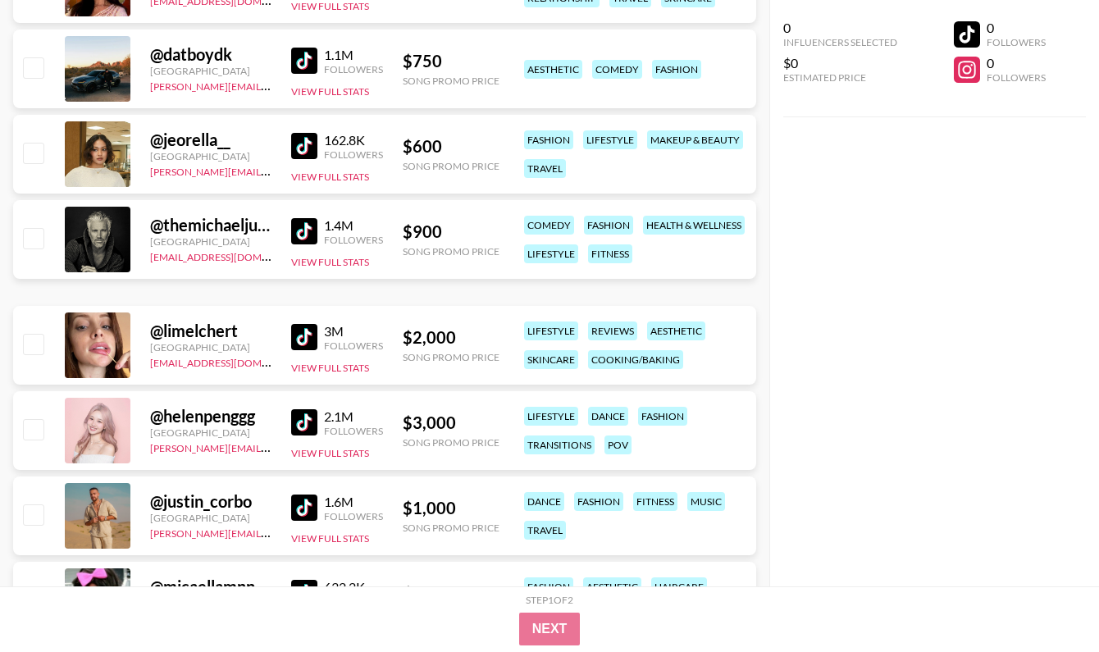
click at [301, 331] on img at bounding box center [304, 337] width 26 height 26
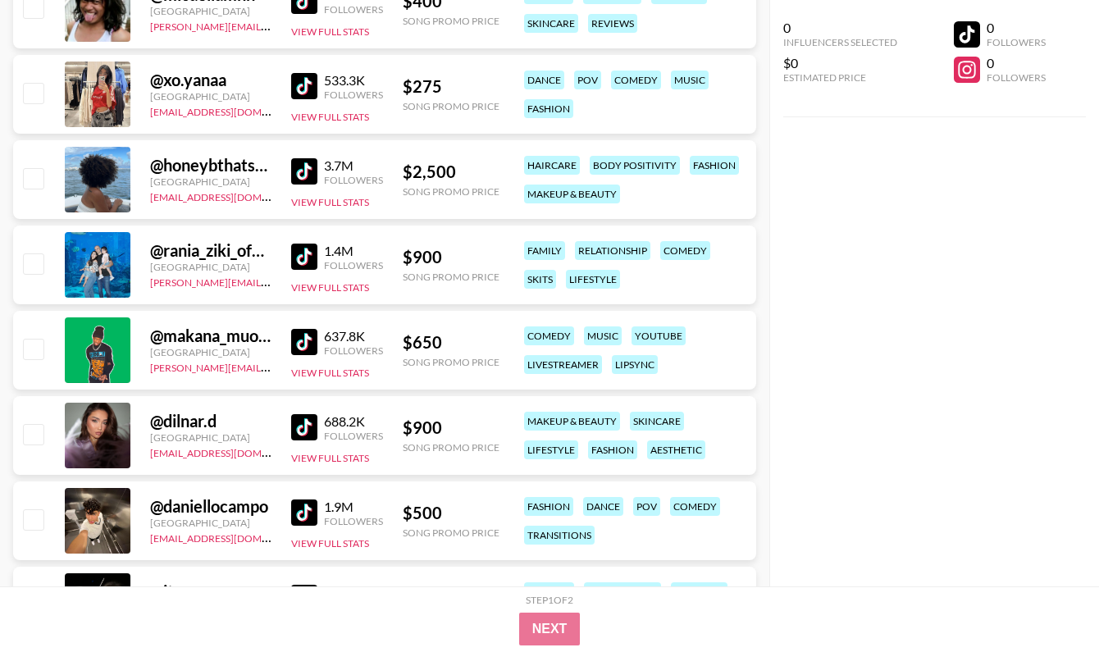
scroll to position [7625, 0]
